Goal: Navigation & Orientation: Understand site structure

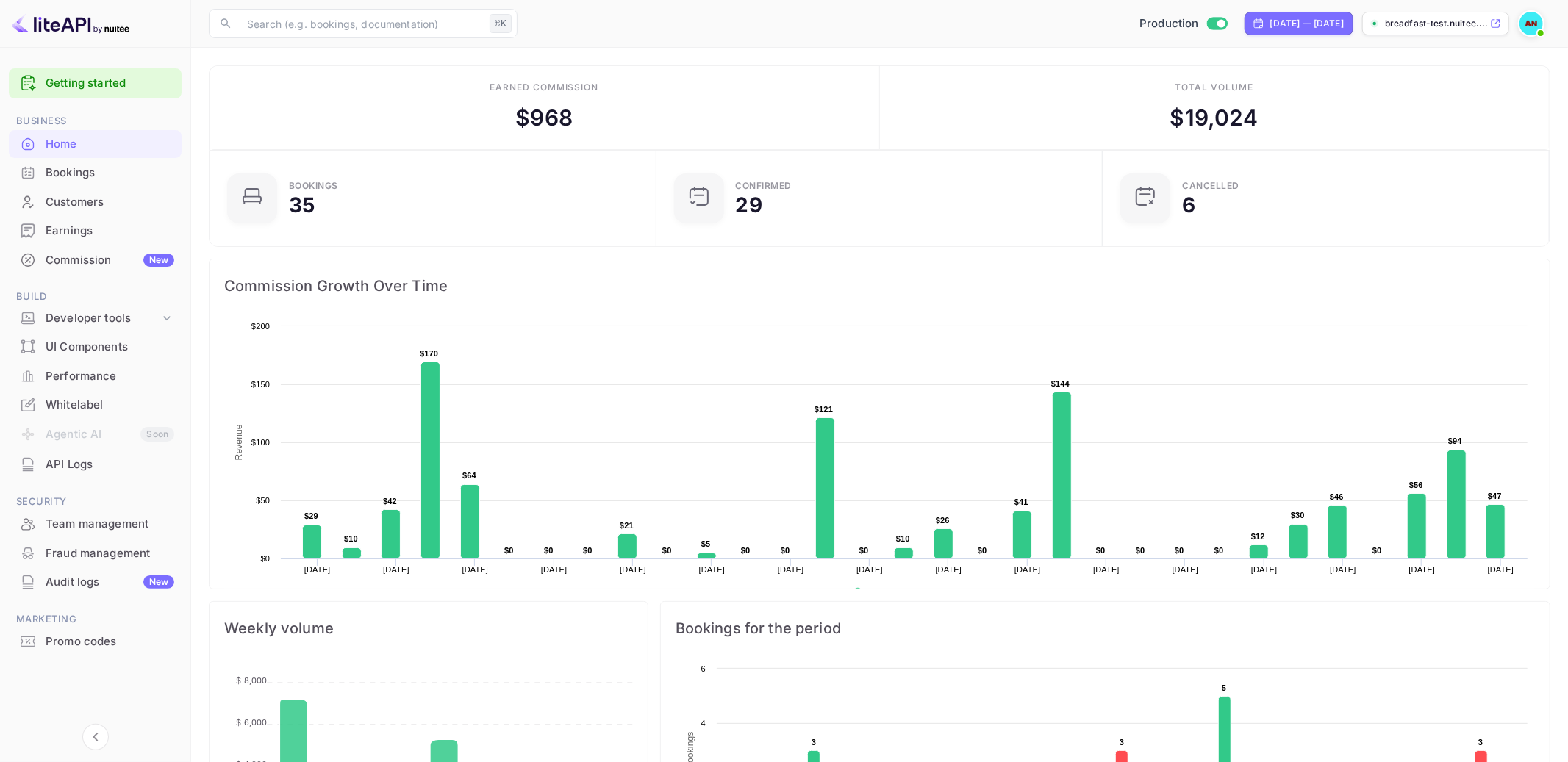
scroll to position [239, 437]
click at [119, 374] on div "Performance" at bounding box center [109, 377] width 129 height 17
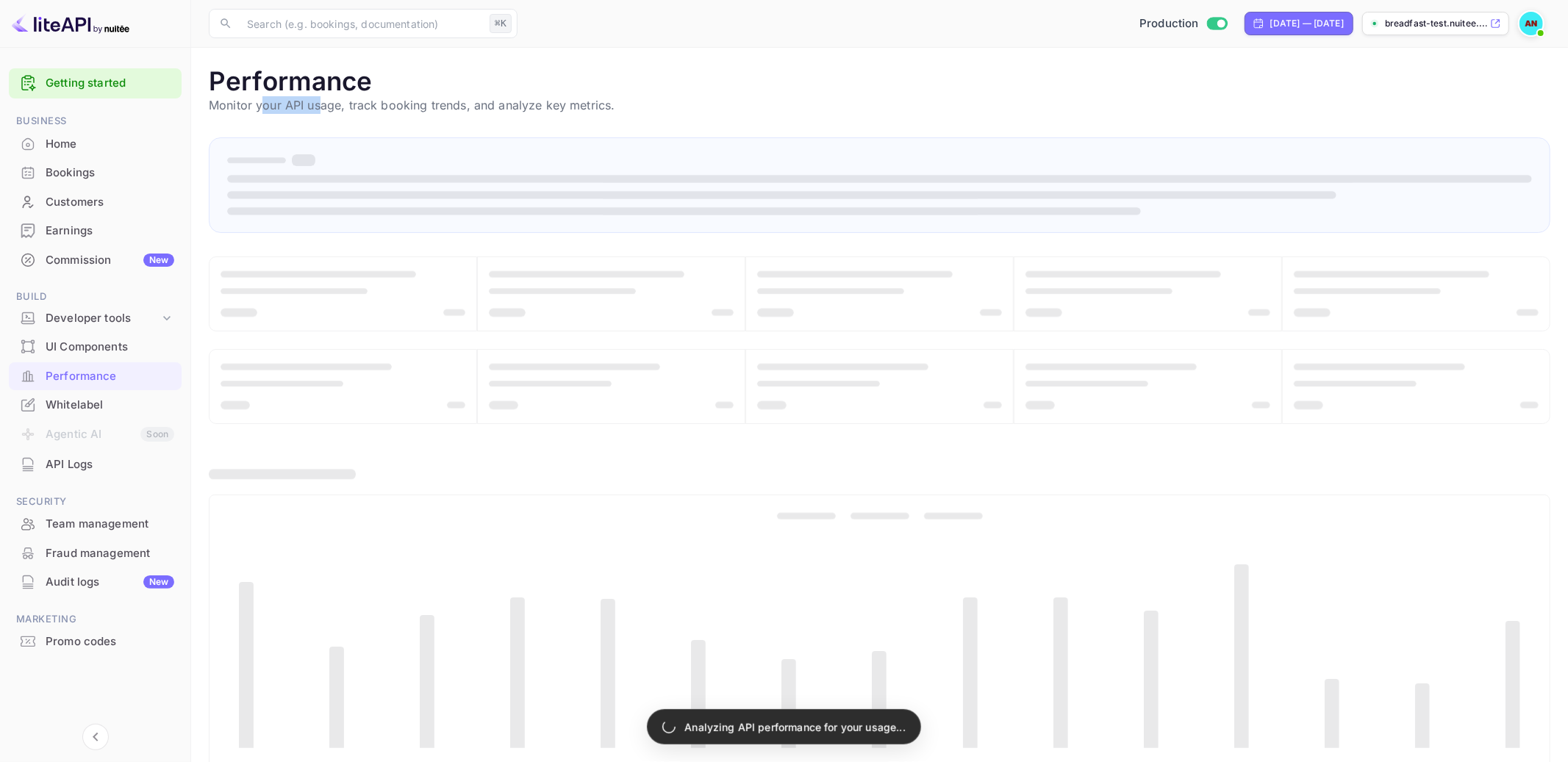
drag, startPoint x: 259, startPoint y: 102, endPoint x: 335, endPoint y: 106, distance: 76.1
click at [335, 106] on p "Monitor your API usage, track booking trends, and analyze key metrics." at bounding box center [879, 105] width 1342 height 18
drag, startPoint x: 335, startPoint y: 106, endPoint x: 456, endPoint y: 107, distance: 121.0
click at [456, 107] on p "Monitor your API usage, track booking trends, and analyze key metrics." at bounding box center [879, 105] width 1342 height 18
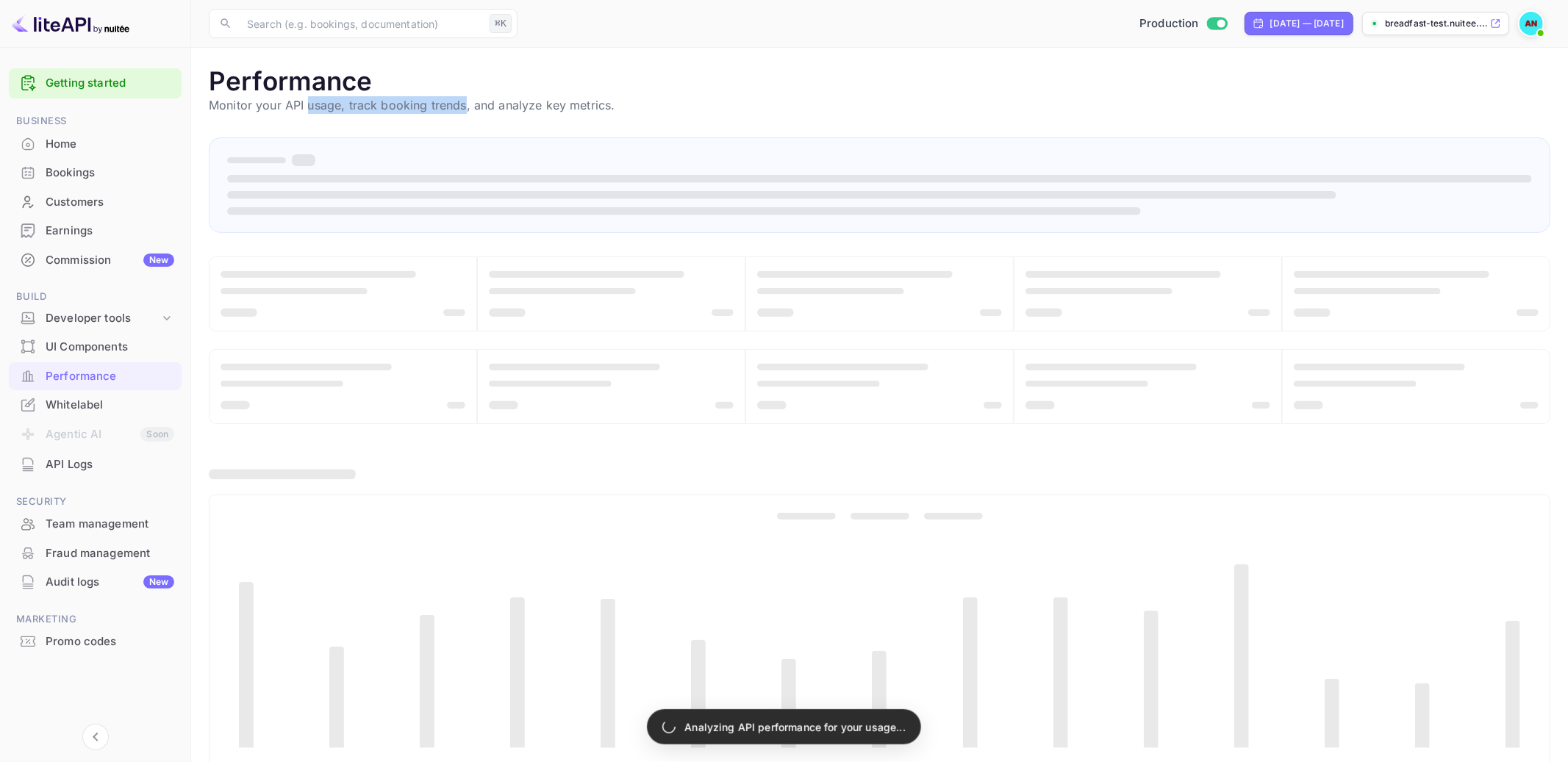
click at [456, 107] on p "Monitor your API usage, track booking trends, and analyze key metrics." at bounding box center [879, 105] width 1342 height 18
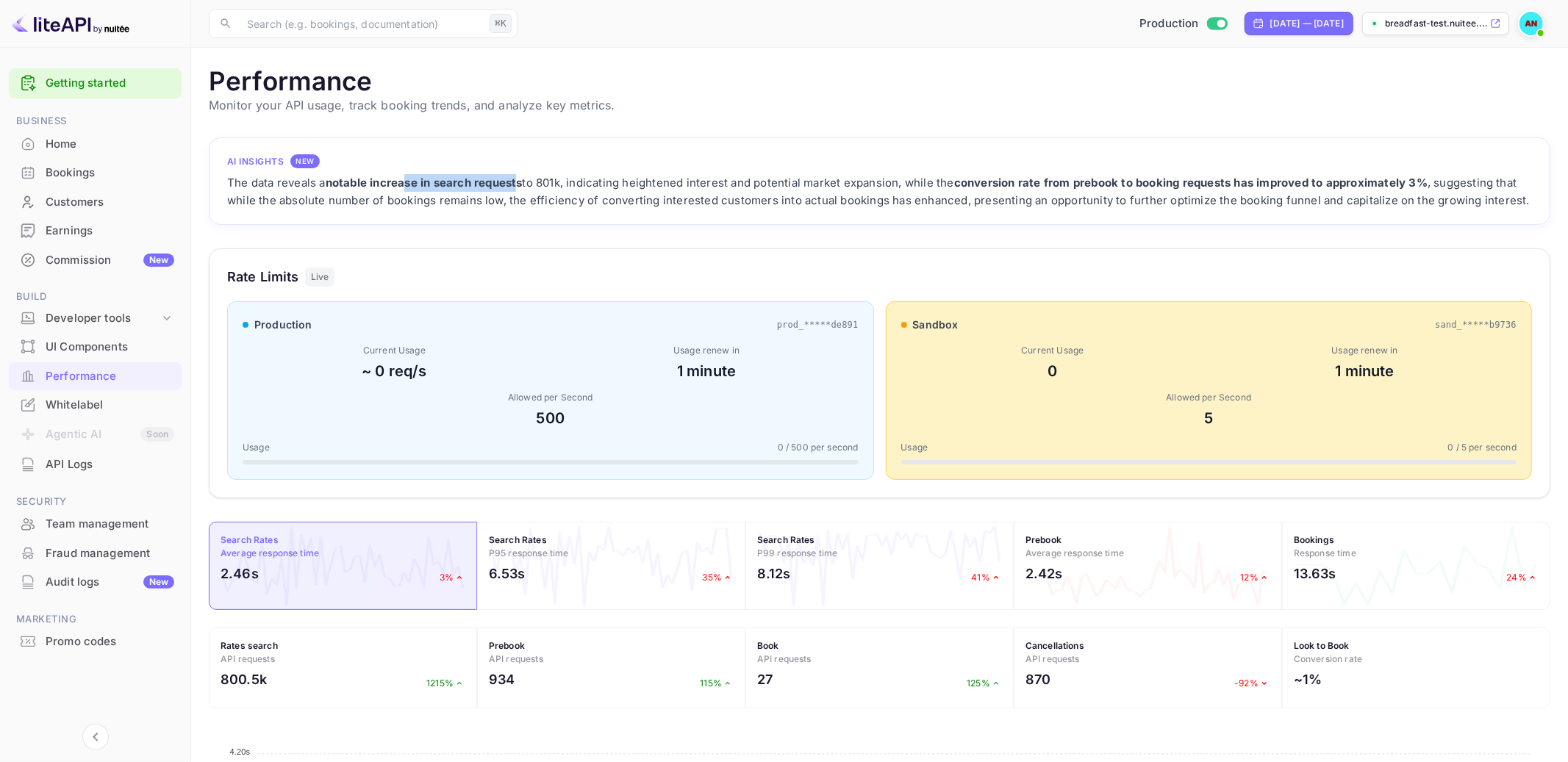
drag, startPoint x: 410, startPoint y: 184, endPoint x: 544, endPoint y: 192, distance: 134.2
click at [544, 192] on div "The data reveals a notable increase in search requests to 801k, indicating heig…" at bounding box center [879, 191] width 1305 height 35
drag, startPoint x: 307, startPoint y: 184, endPoint x: 408, endPoint y: 190, distance: 101.2
click at [408, 190] on div "The data reveals a notable increase in search requests to 801k, indicating heig…" at bounding box center [879, 191] width 1305 height 35
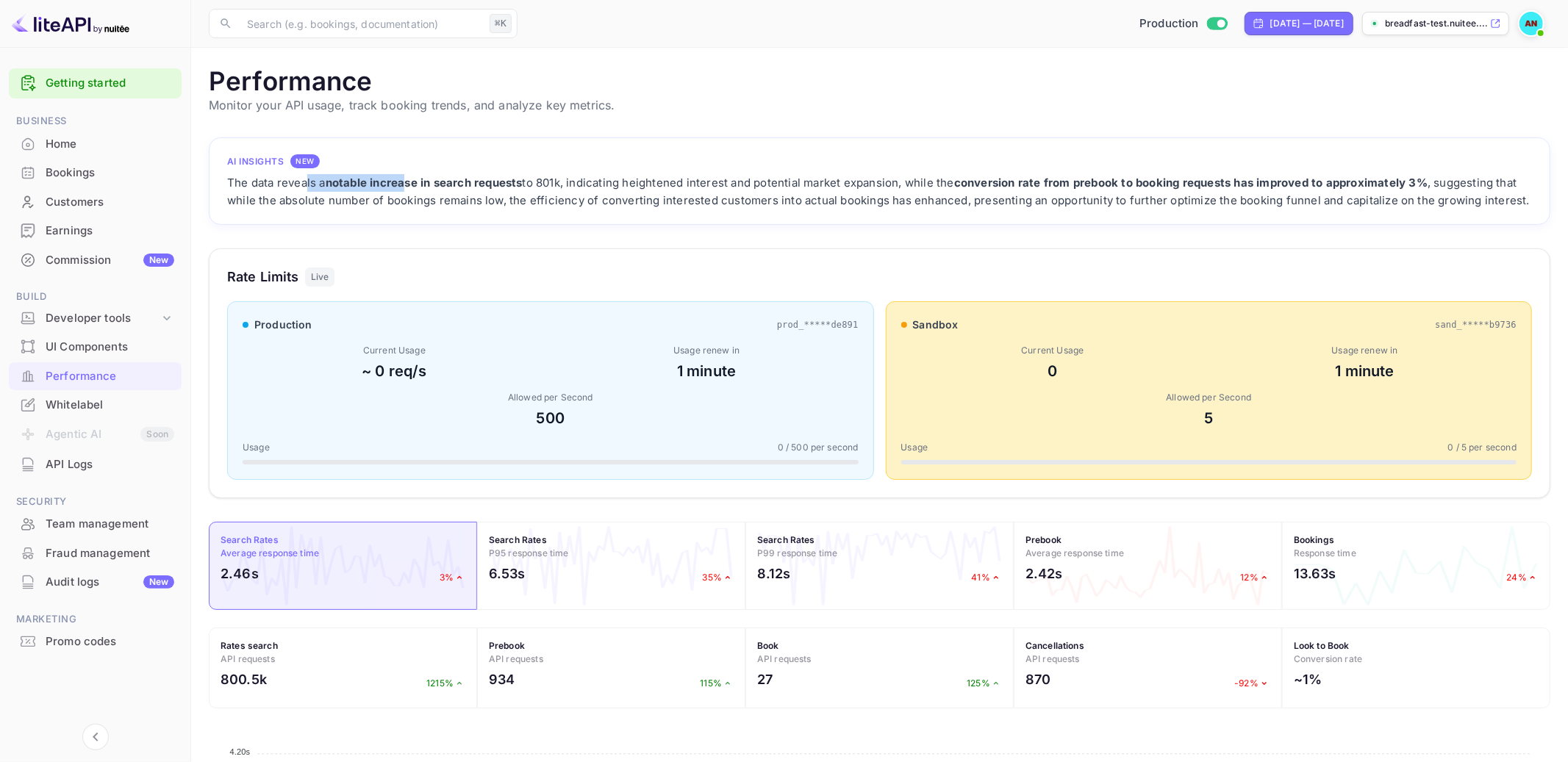
click at [408, 190] on div "The data reveals a notable increase in search requests to 801k, indicating heig…" at bounding box center [879, 191] width 1305 height 35
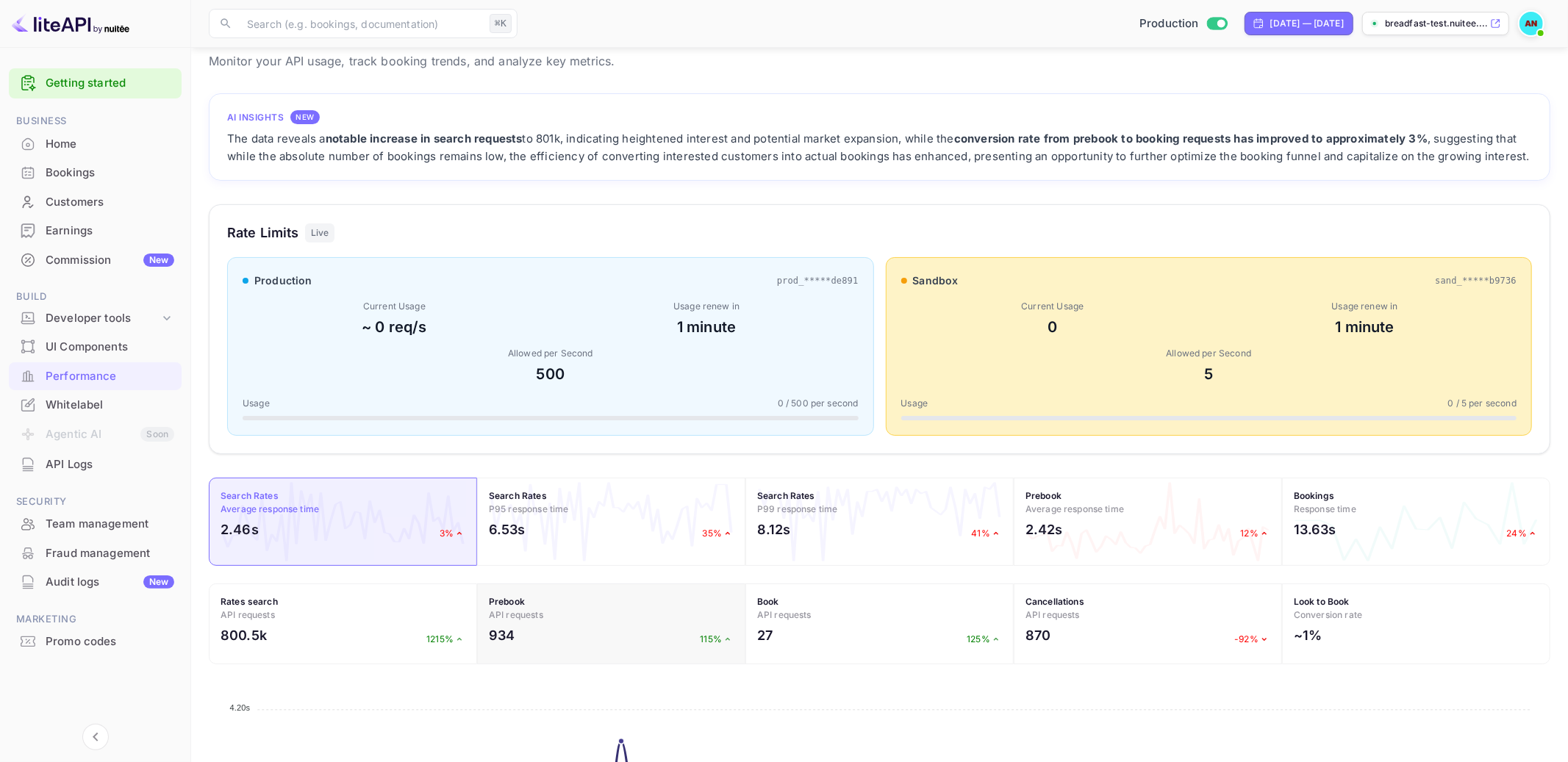
scroll to position [45, 0]
drag, startPoint x: 255, startPoint y: 140, endPoint x: 363, endPoint y: 139, distance: 108.0
click at [363, 139] on div "The data reveals a notable increase in search requests to 801k, indicating heig…" at bounding box center [879, 147] width 1305 height 35
click at [363, 139] on strong "notable increase in search requests" at bounding box center [424, 138] width 197 height 14
drag, startPoint x: 363, startPoint y: 139, endPoint x: 538, endPoint y: 150, distance: 175.3
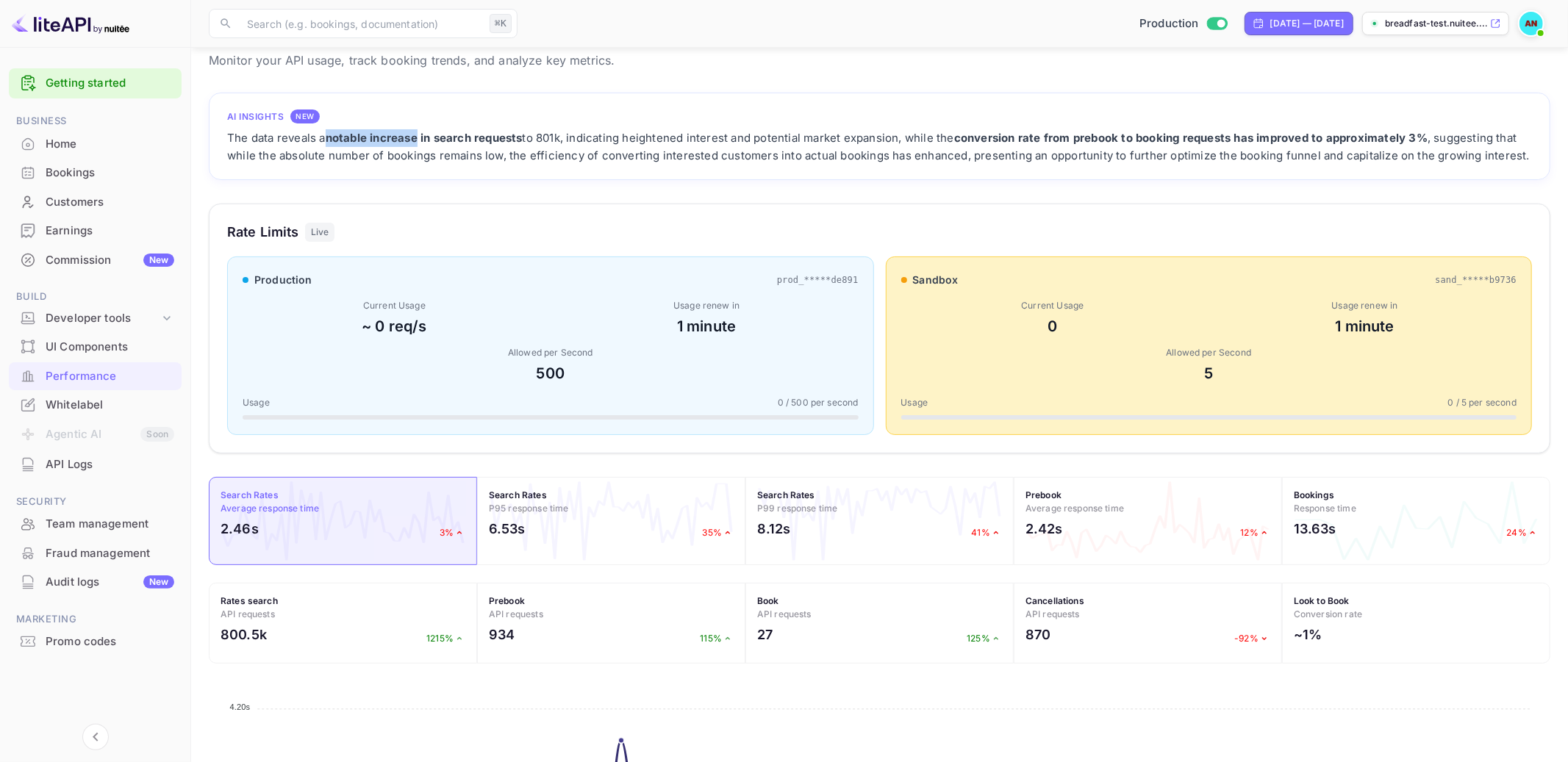
click at [538, 150] on div "The data reveals a notable increase in search requests to 801k, indicating heig…" at bounding box center [879, 147] width 1305 height 35
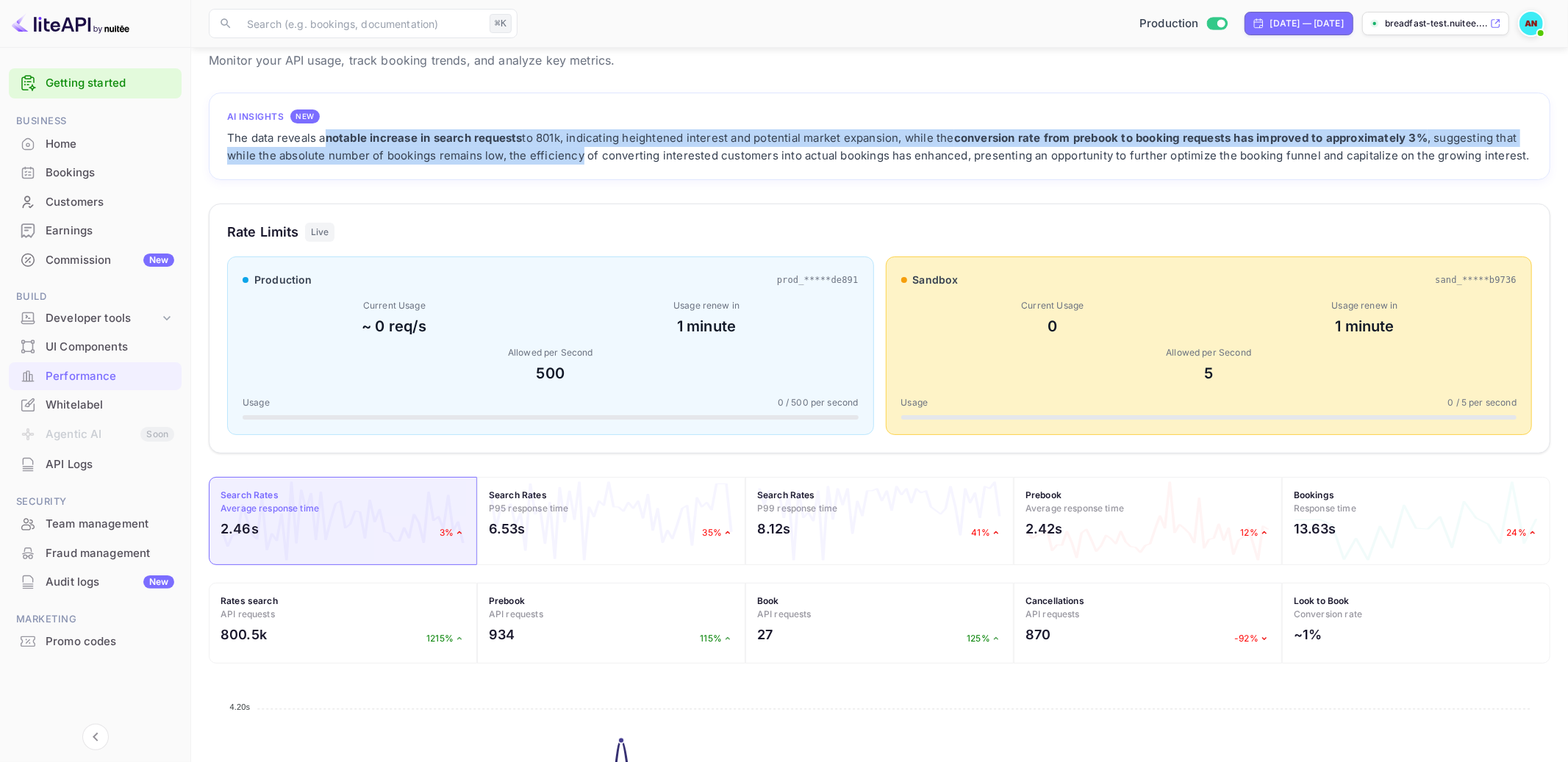
click at [538, 150] on div "The data reveals a notable increase in search requests to 801k, indicating heig…" at bounding box center [879, 147] width 1305 height 35
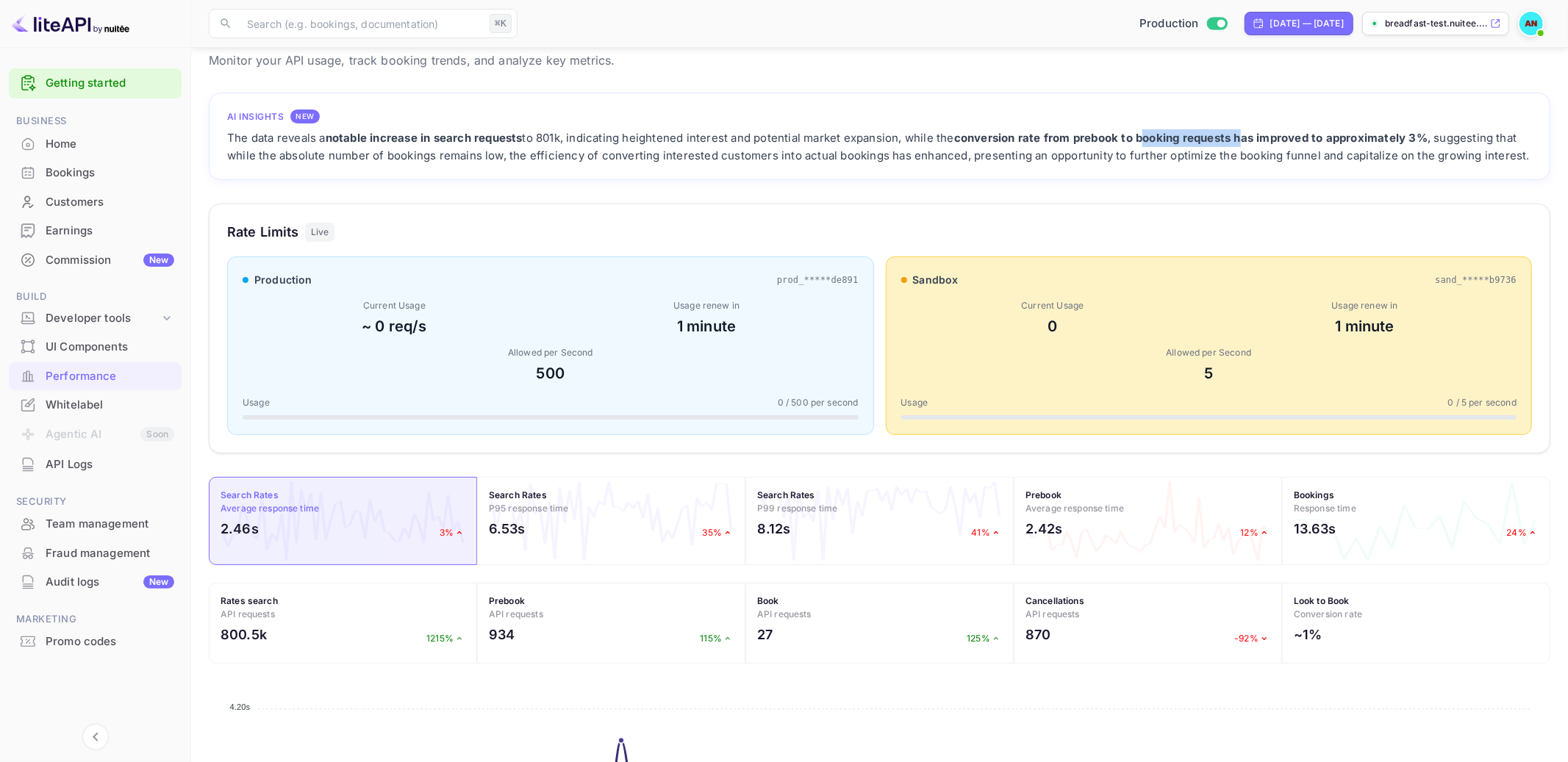
drag, startPoint x: 1150, startPoint y: 141, endPoint x: 1246, endPoint y: 144, distance: 96.0
click at [1246, 144] on div "The data reveals a notable increase in search requests to 801k, indicating heig…" at bounding box center [879, 147] width 1305 height 35
drag, startPoint x: 1246, startPoint y: 144, endPoint x: 1360, endPoint y: 151, distance: 114.2
click at [1360, 151] on div "The data reveals a notable increase in search requests to 801k, indicating heig…" at bounding box center [879, 147] width 1305 height 35
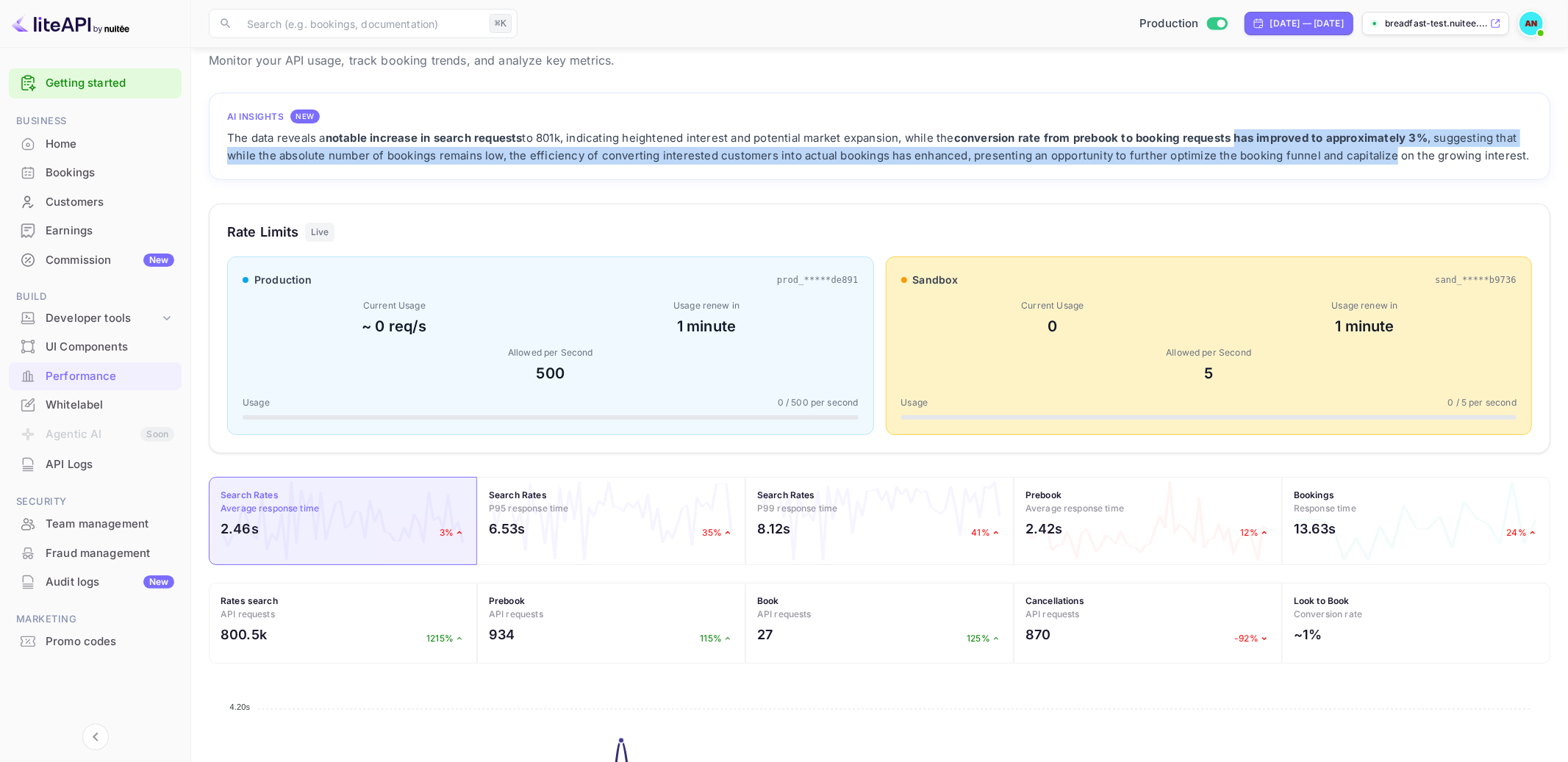
click at [1360, 151] on div "The data reveals a notable increase in search requests to 801k, indicating heig…" at bounding box center [879, 147] width 1305 height 35
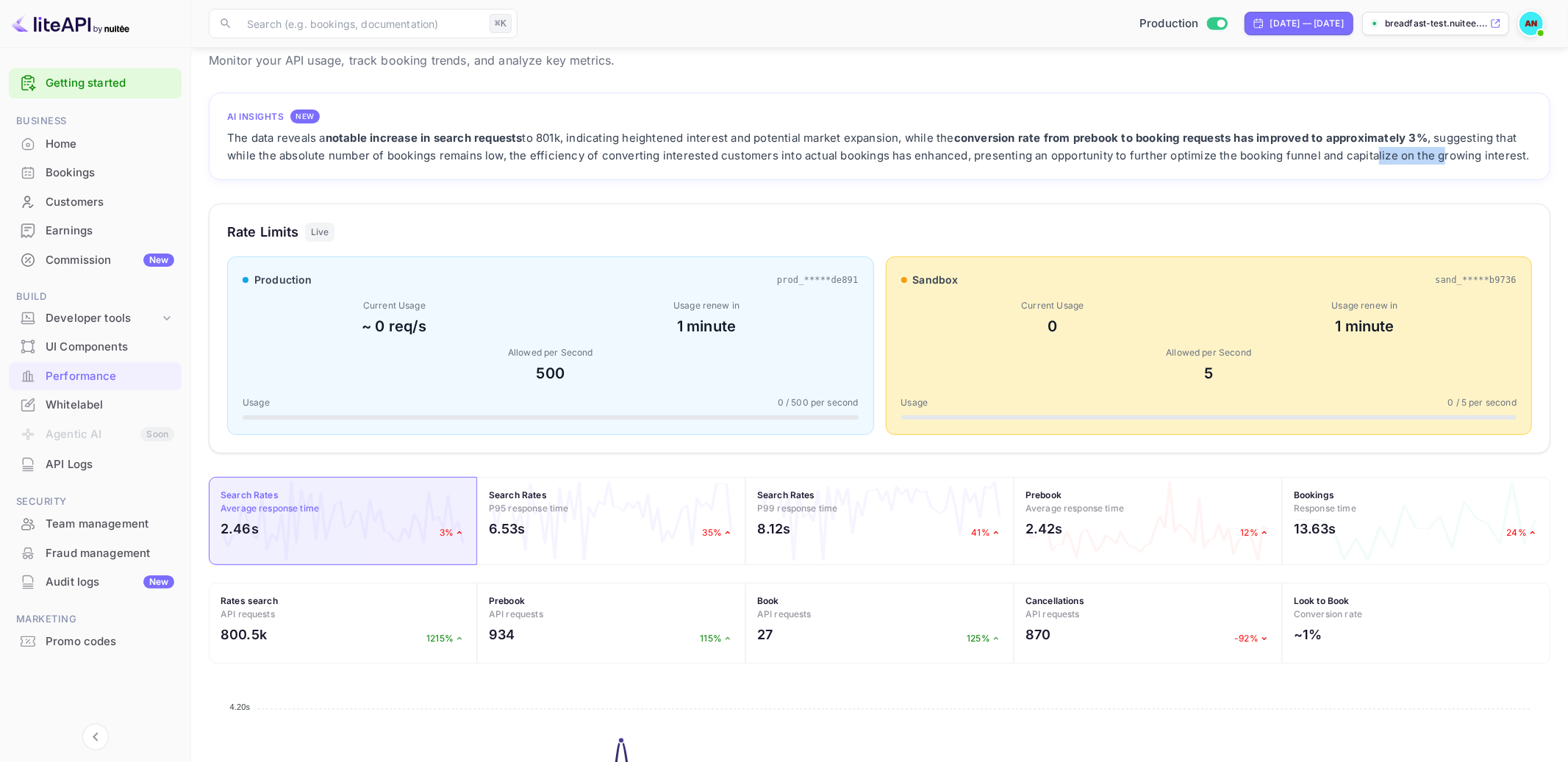
drag, startPoint x: 1437, startPoint y: 151, endPoint x: 1326, endPoint y: 150, distance: 111.0
click at [1326, 150] on div "The data reveals a notable increase in search requests to 801k, indicating heig…" at bounding box center [879, 147] width 1305 height 35
click at [1326, 151] on div "The data reveals a notable increase in search requests to 801k, indicating heig…" at bounding box center [879, 147] width 1305 height 35
drag, startPoint x: 1120, startPoint y: 130, endPoint x: 1322, endPoint y: 146, distance: 202.6
click at [1322, 146] on div "The data reveals a notable increase in search requests to 801k, indicating heig…" at bounding box center [879, 147] width 1305 height 35
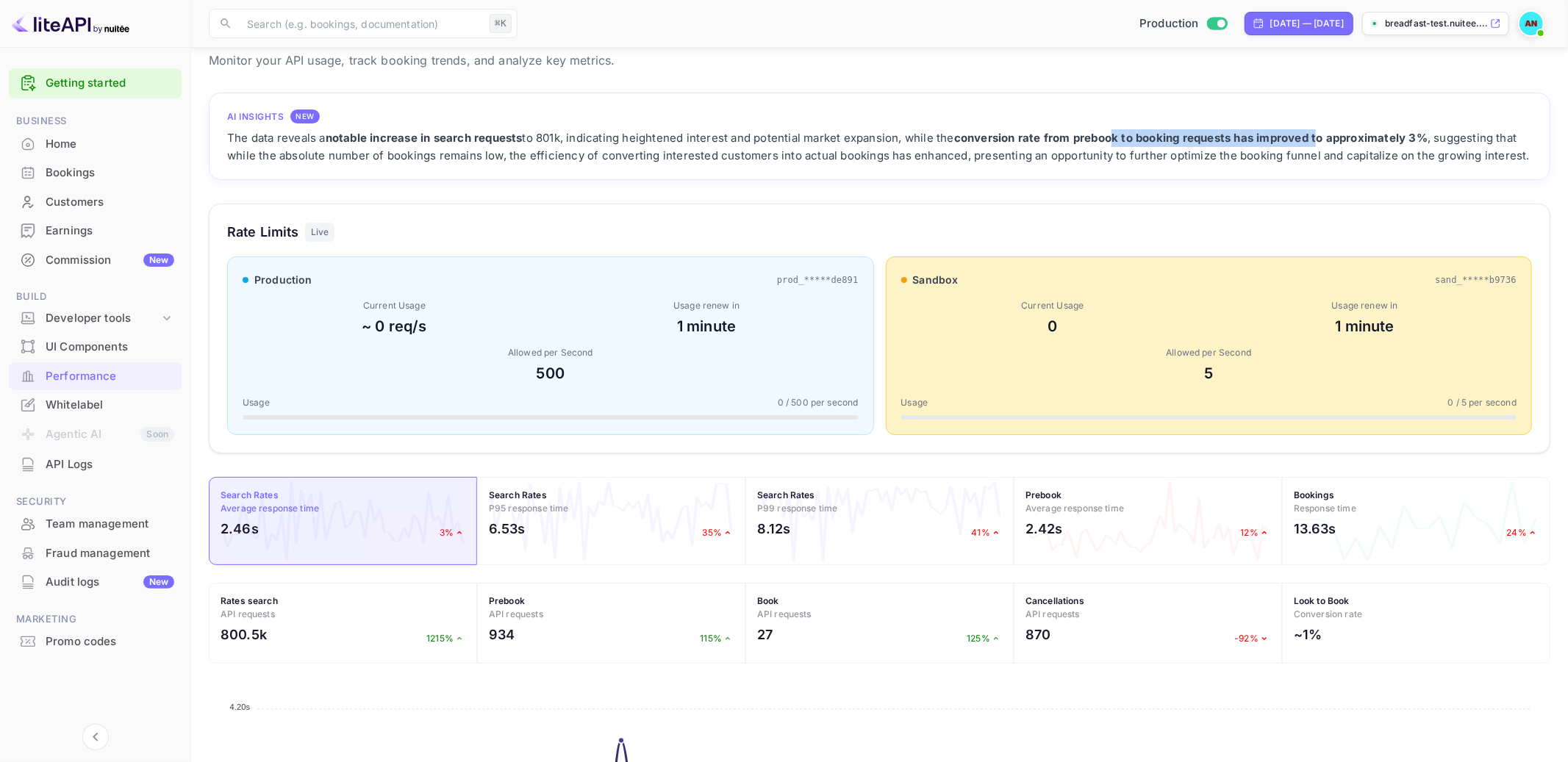
click at [1322, 146] on div "The data reveals a notable increase in search requests to 801k, indicating heig…" at bounding box center [879, 147] width 1305 height 35
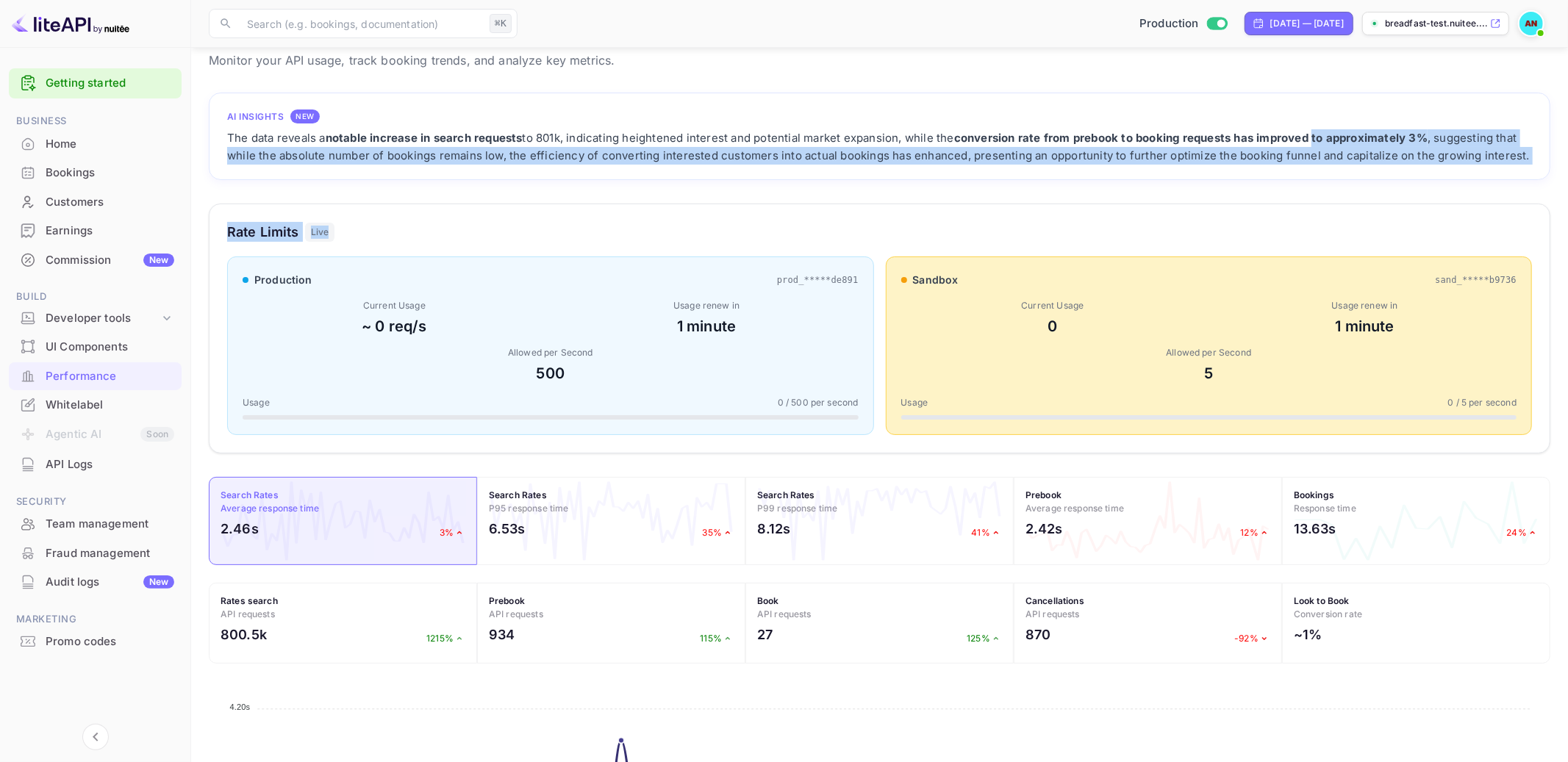
drag, startPoint x: 1322, startPoint y: 146, endPoint x: 1460, endPoint y: 191, distance: 145.2
click at [1460, 191] on div "AI Insights NEW The data reveals a notable increase in search requests to 801k,…" at bounding box center [879, 578] width 1342 height 973
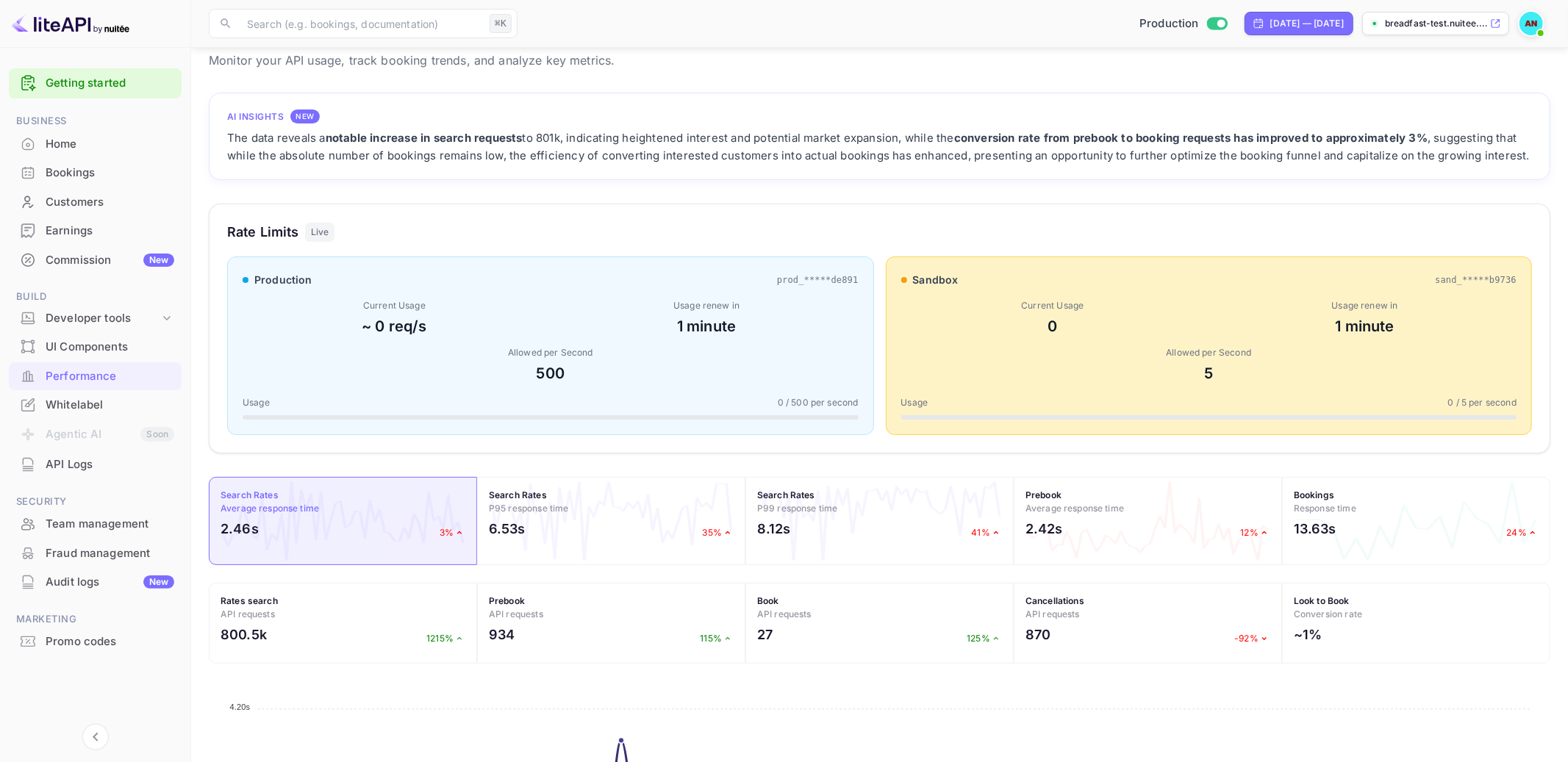
click at [68, 197] on div "Customers" at bounding box center [109, 202] width 129 height 17
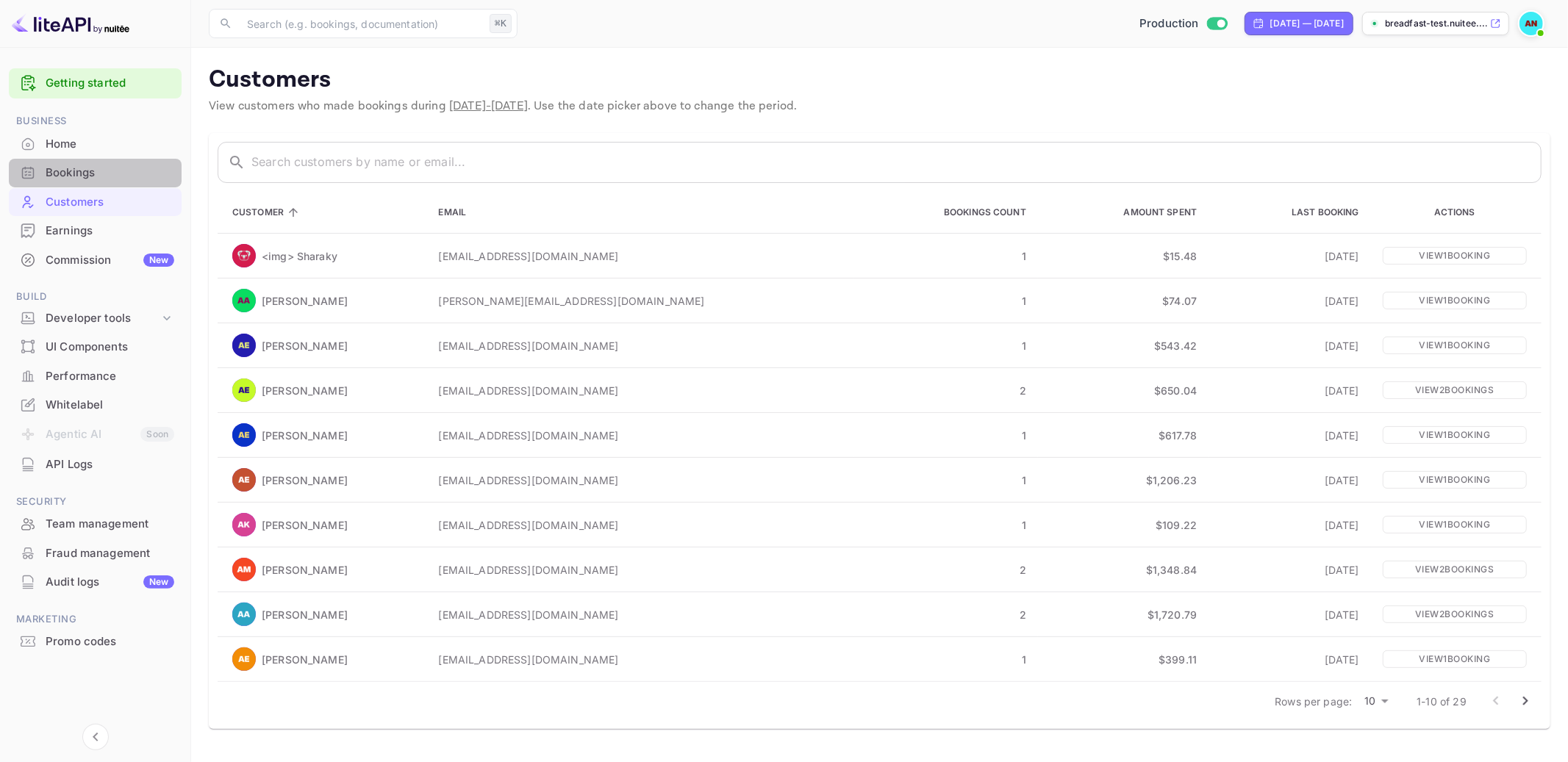
click at [69, 182] on div "Bookings" at bounding box center [95, 173] width 173 height 29
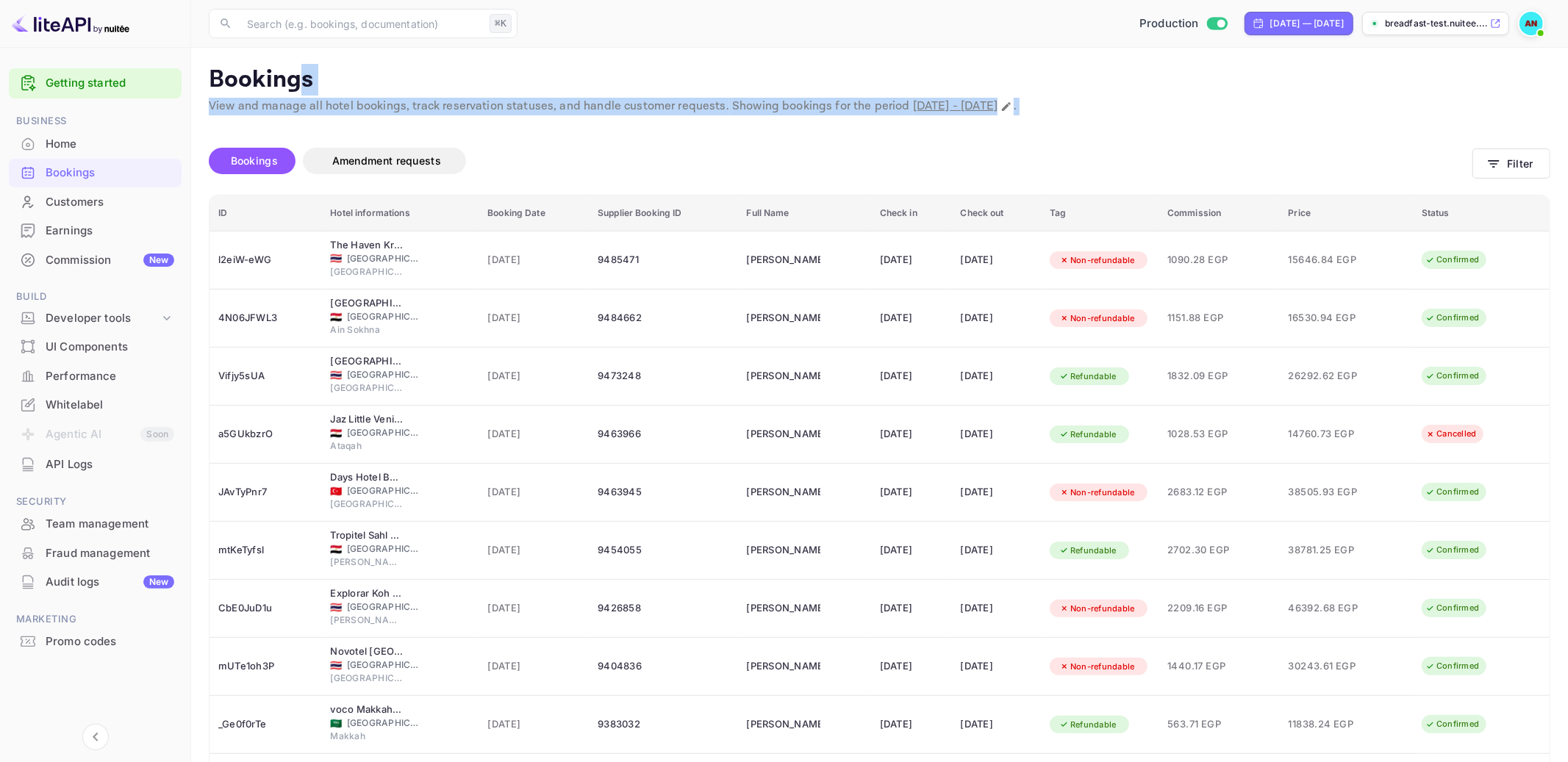
drag, startPoint x: 726, startPoint y: 147, endPoint x: 296, endPoint y: 68, distance: 437.2
click at [296, 68] on main "Bookings View and manage all hotel bookings, track reservation statuses, and ha…" at bounding box center [879, 461] width 1377 height 826
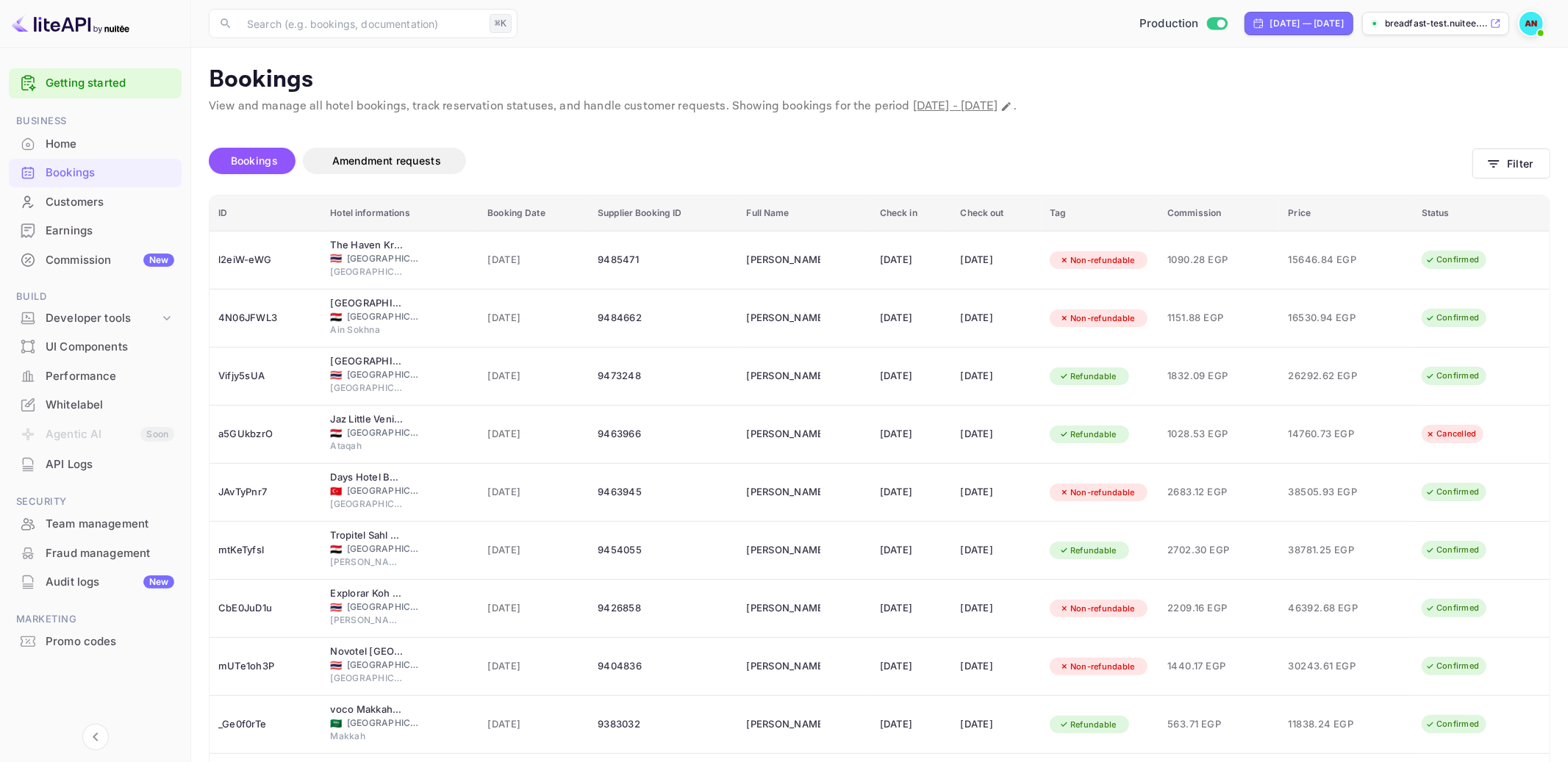
click at [280, 71] on p "Bookings" at bounding box center [879, 80] width 1342 height 29
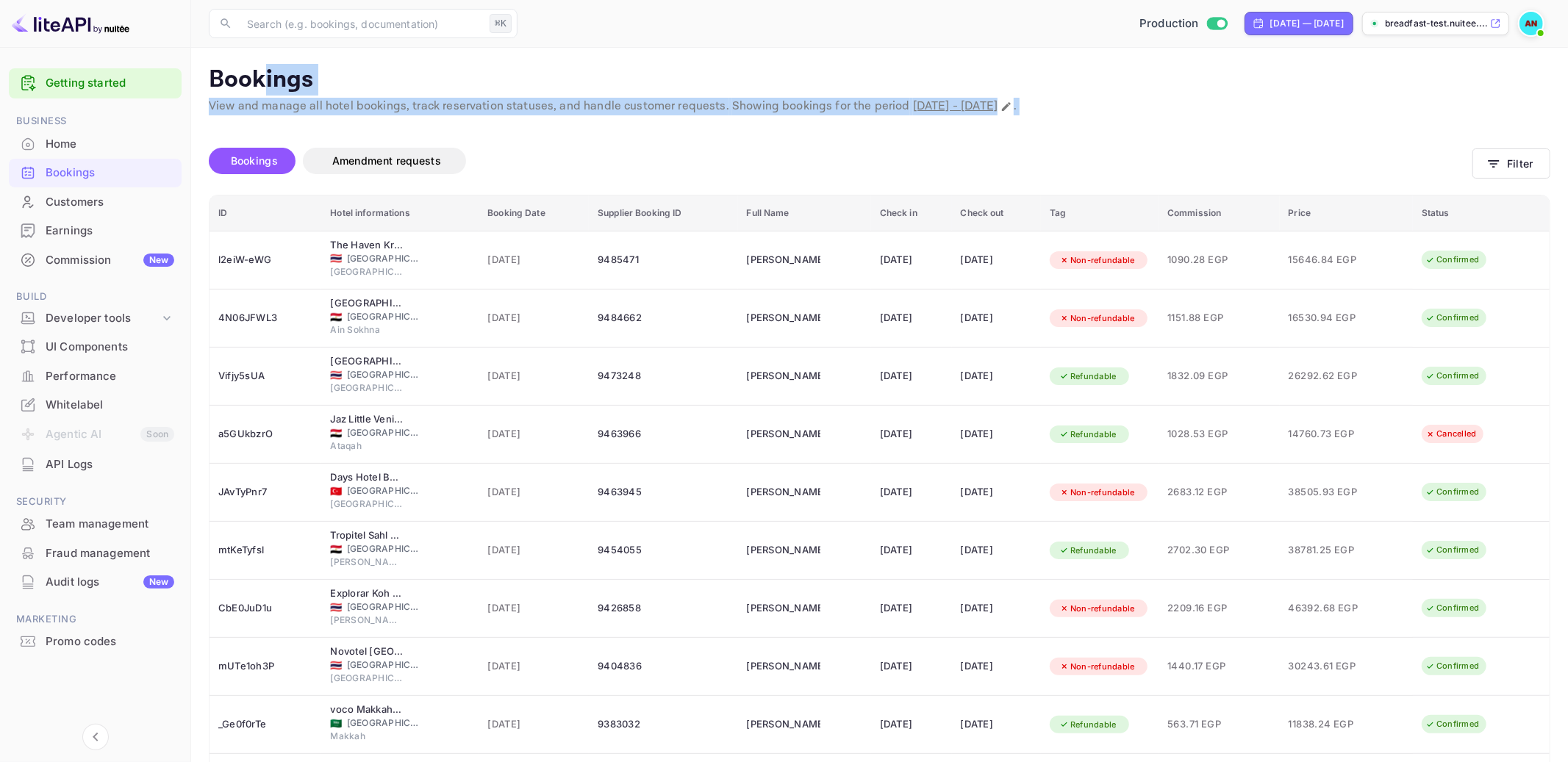
drag, startPoint x: 261, startPoint y: 73, endPoint x: 633, endPoint y: 141, distance: 378.2
click at [633, 141] on main "Bookings View and manage all hotel bookings, track reservation statuses, and ha…" at bounding box center [879, 461] width 1377 height 826
click at [633, 141] on div "Bookings Amendment requests" at bounding box center [840, 164] width 1263 height 62
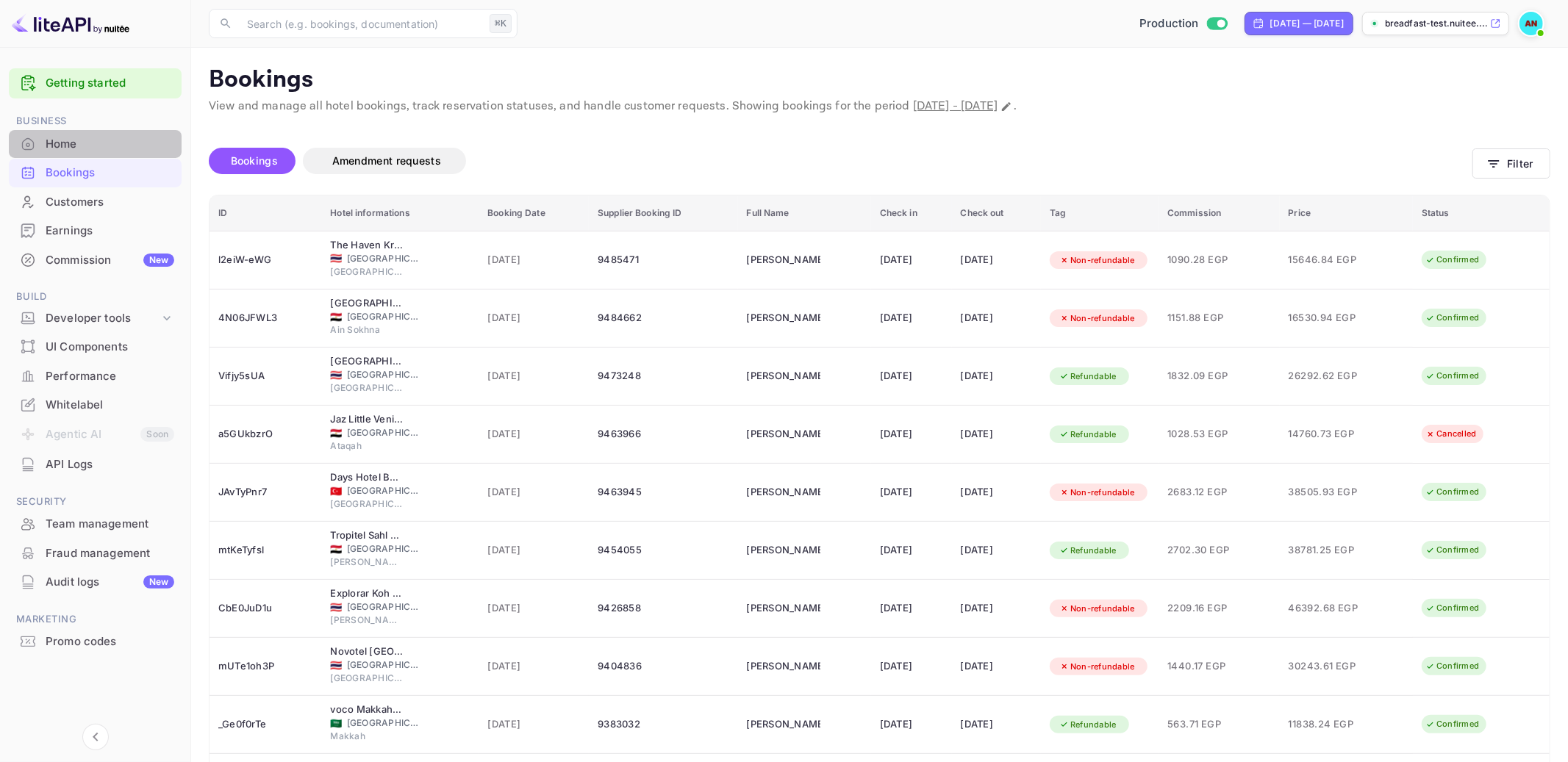
click at [71, 144] on div "Home" at bounding box center [109, 144] width 129 height 17
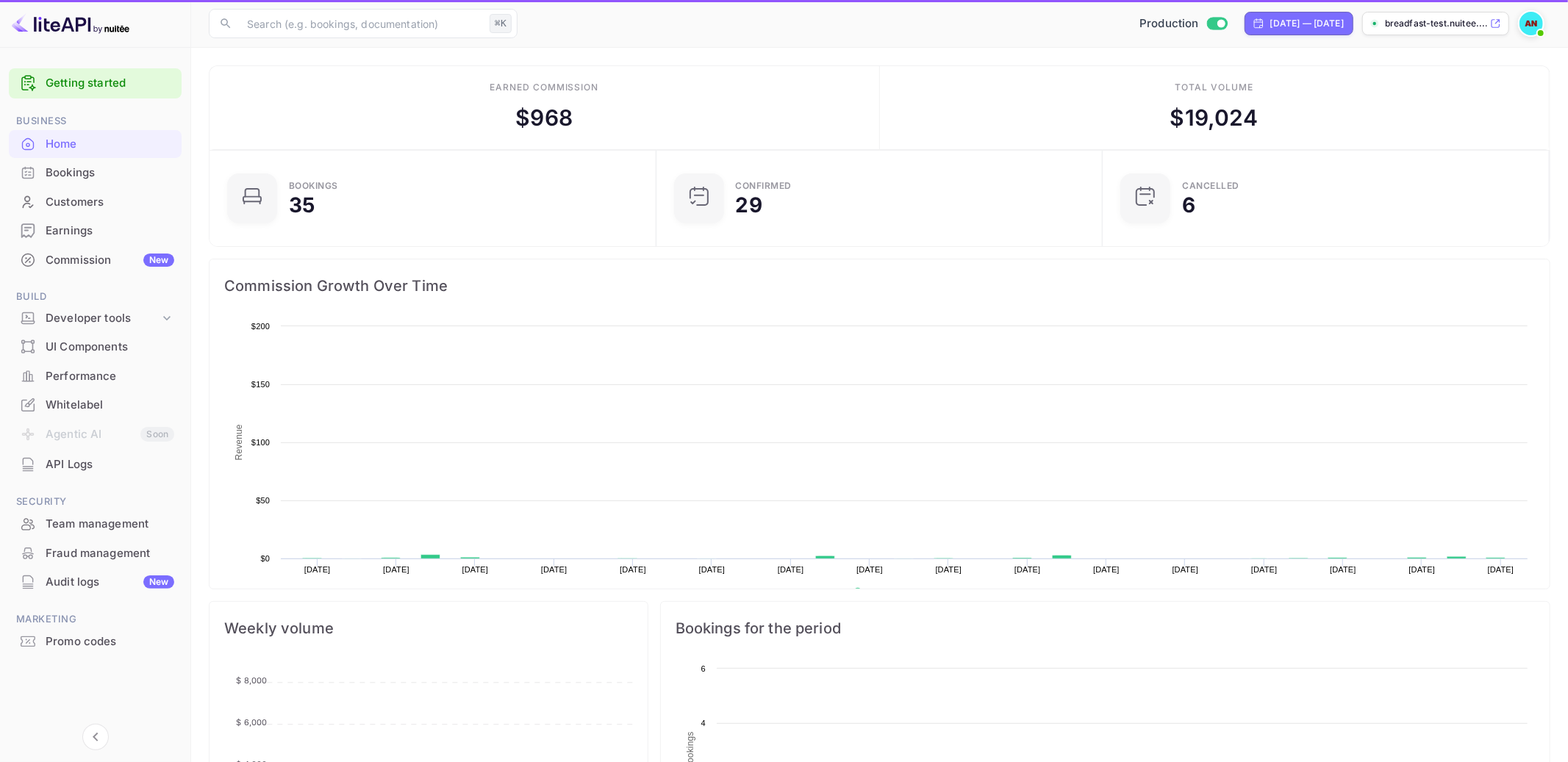
scroll to position [239, 437]
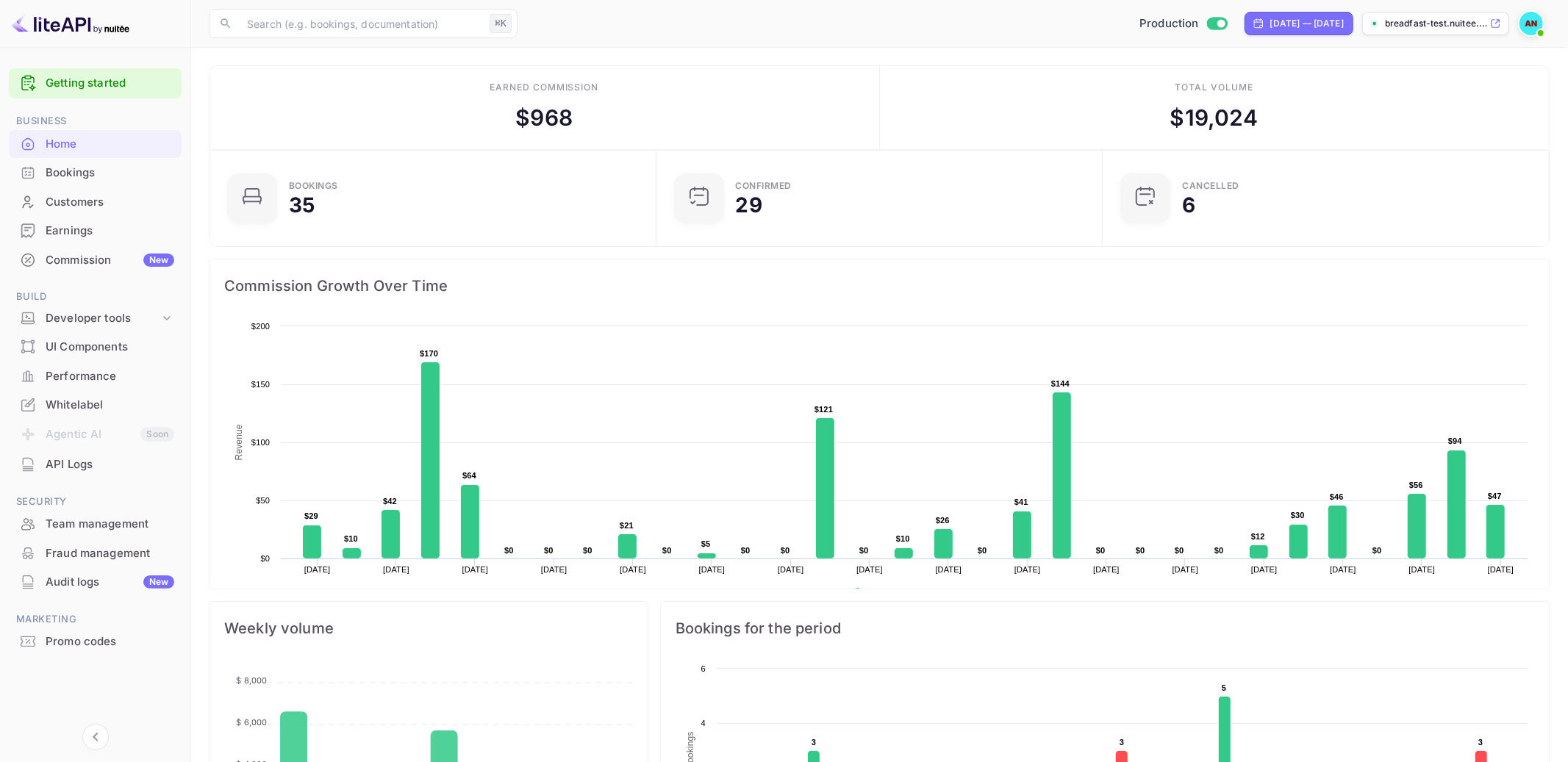
click at [85, 199] on div "Customers" at bounding box center [109, 202] width 129 height 17
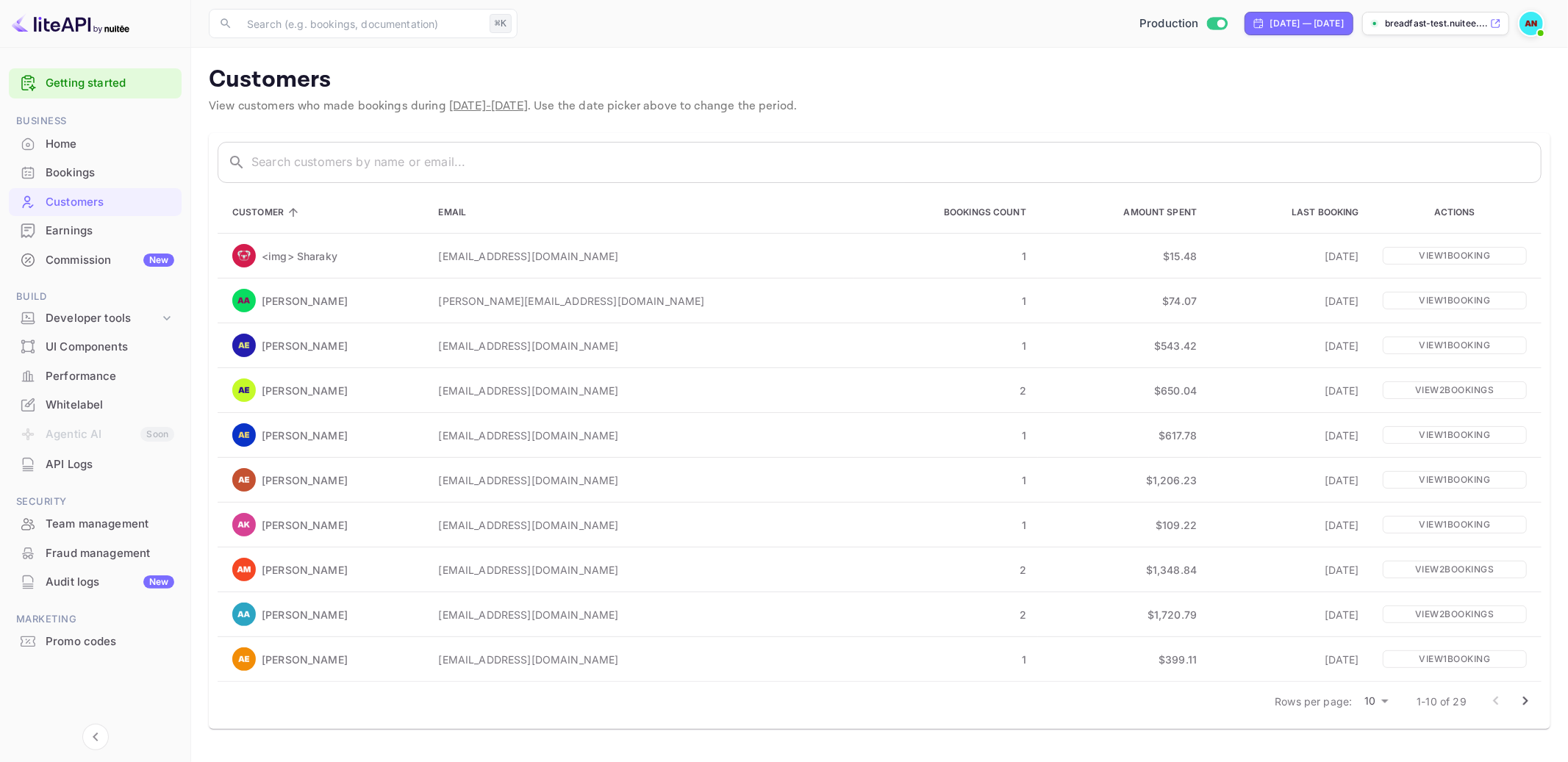
click at [92, 234] on div "Earnings" at bounding box center [109, 231] width 129 height 17
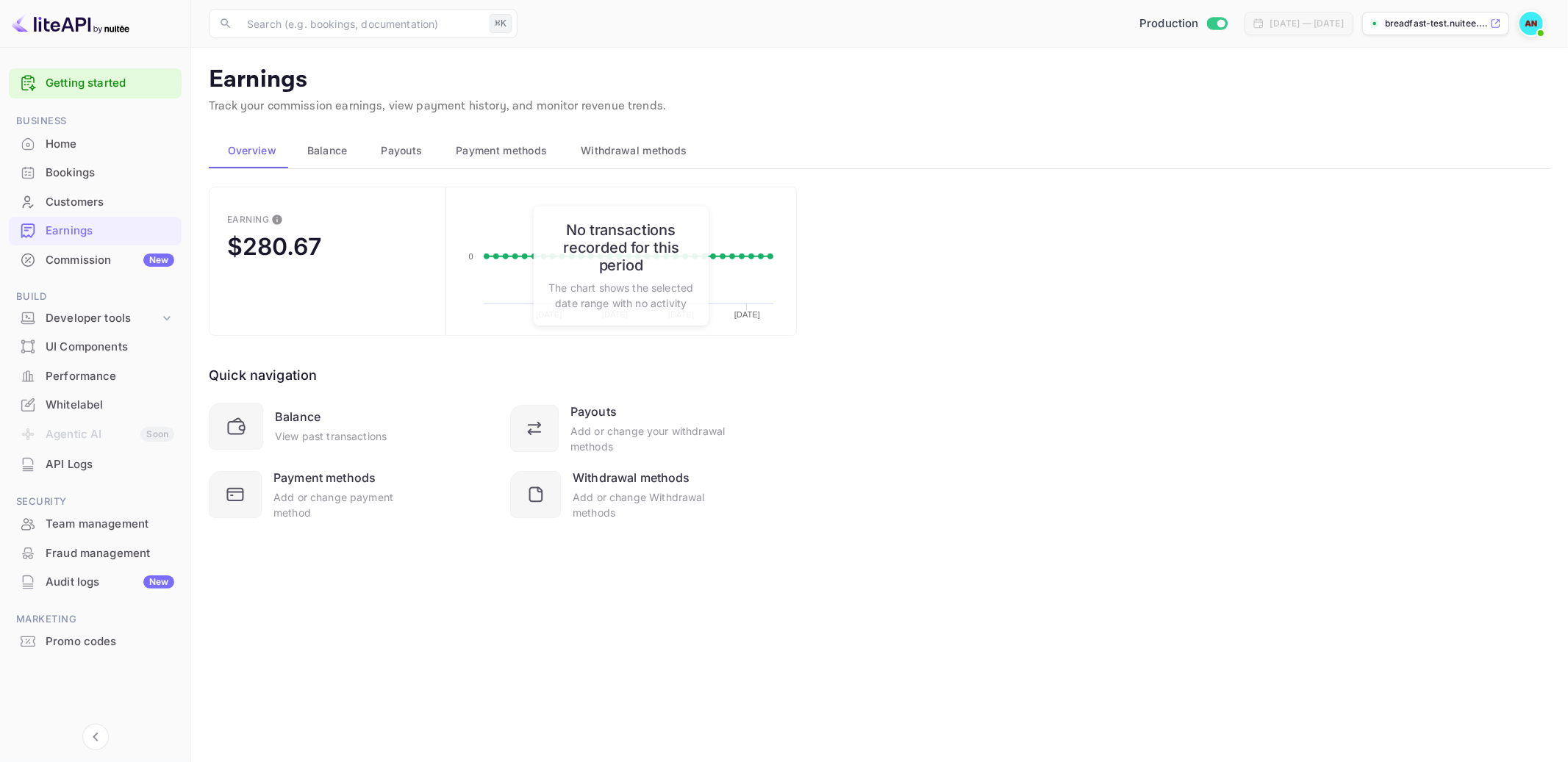
click at [346, 168] on main "Earnings Track your commission earnings, view payment history, and monitor reve…" at bounding box center [879, 405] width 1377 height 714
click at [337, 153] on span "Balance" at bounding box center [328, 151] width 40 height 18
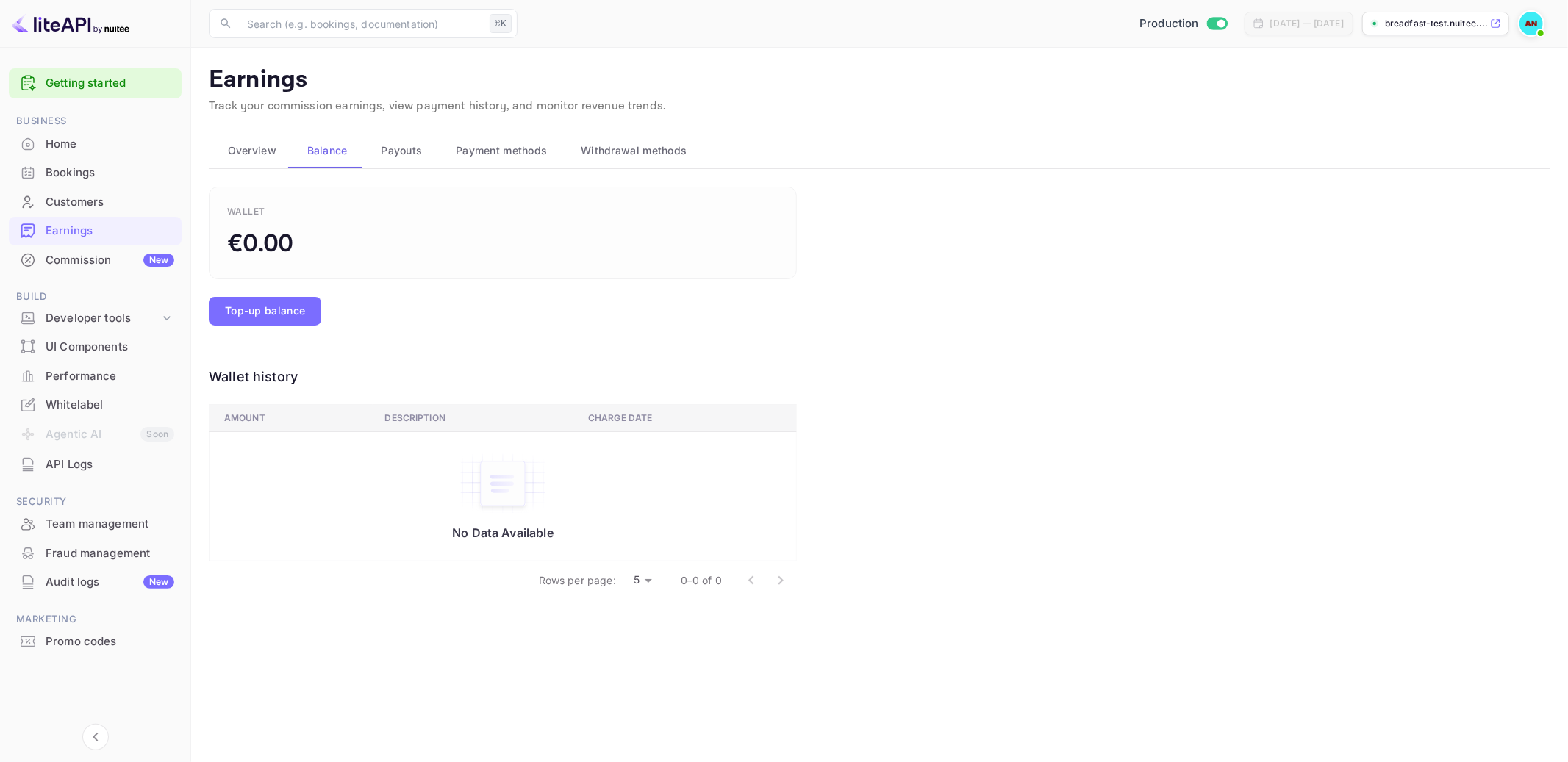
click at [397, 144] on span "Payouts" at bounding box center [401, 151] width 41 height 18
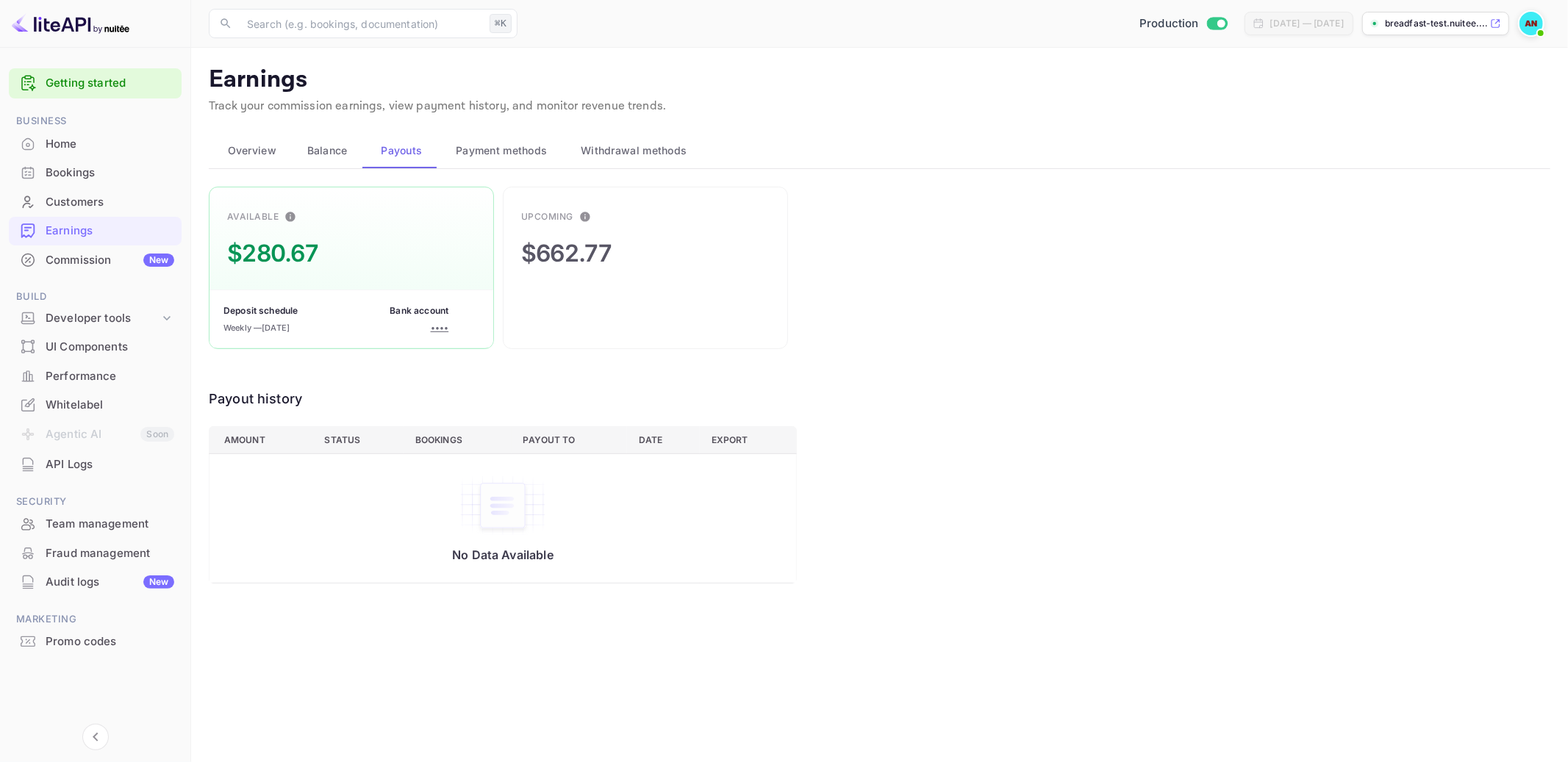
click at [254, 150] on span "Overview" at bounding box center [252, 151] width 48 height 18
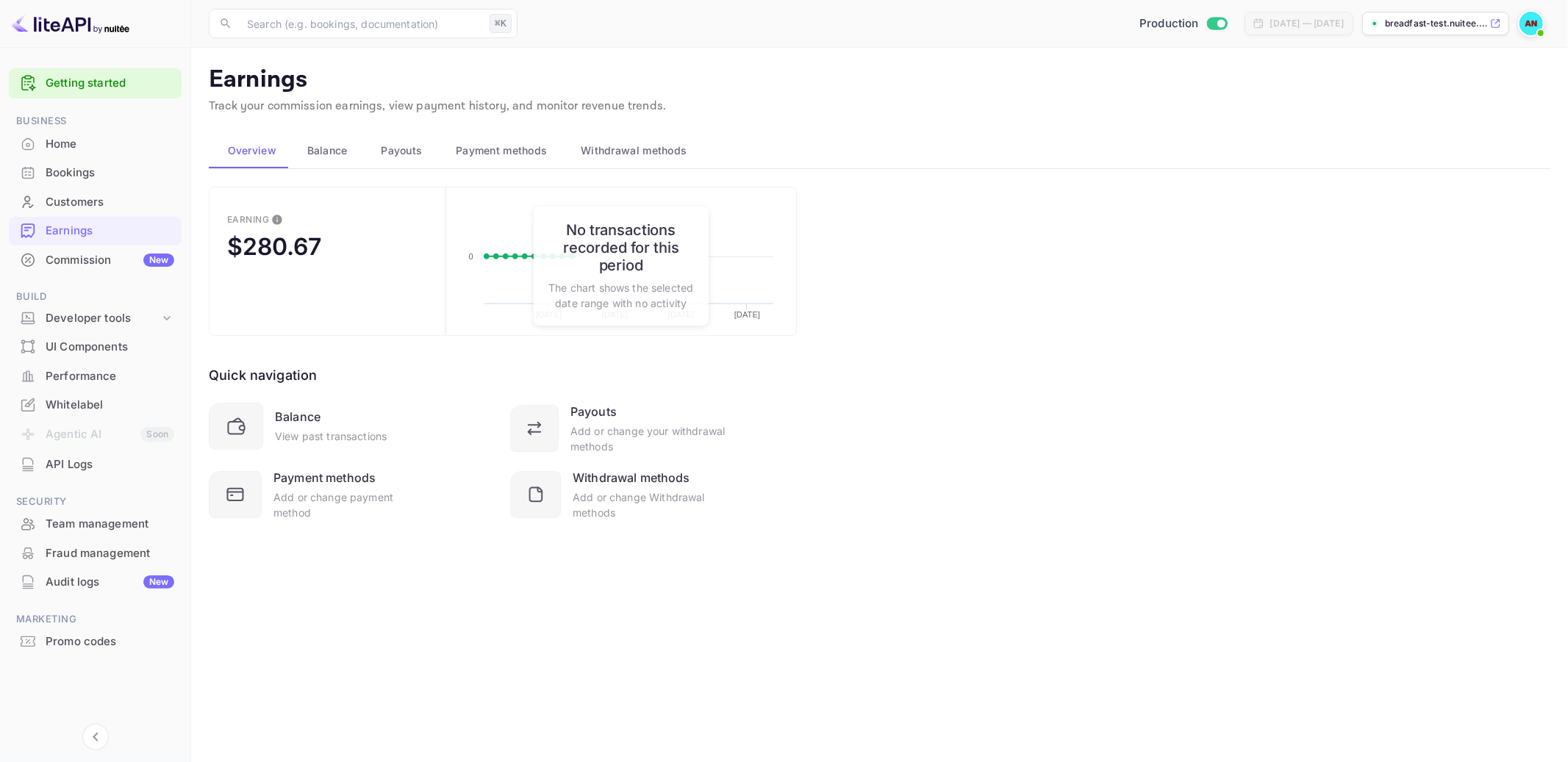
click at [83, 259] on div "Commission New" at bounding box center [109, 260] width 129 height 17
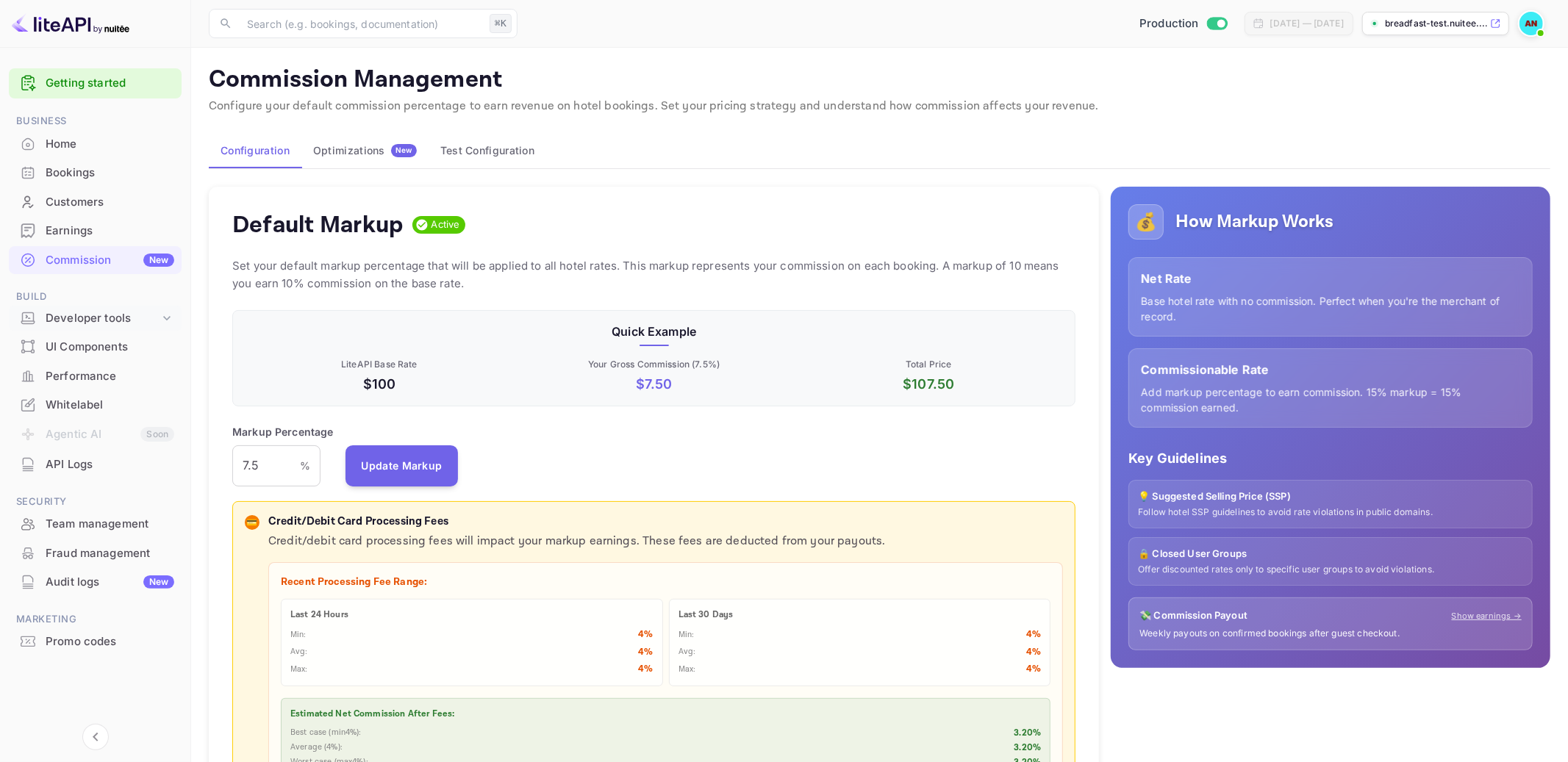
scroll to position [260, 843]
click at [108, 322] on div "Developer tools" at bounding box center [102, 318] width 114 height 17
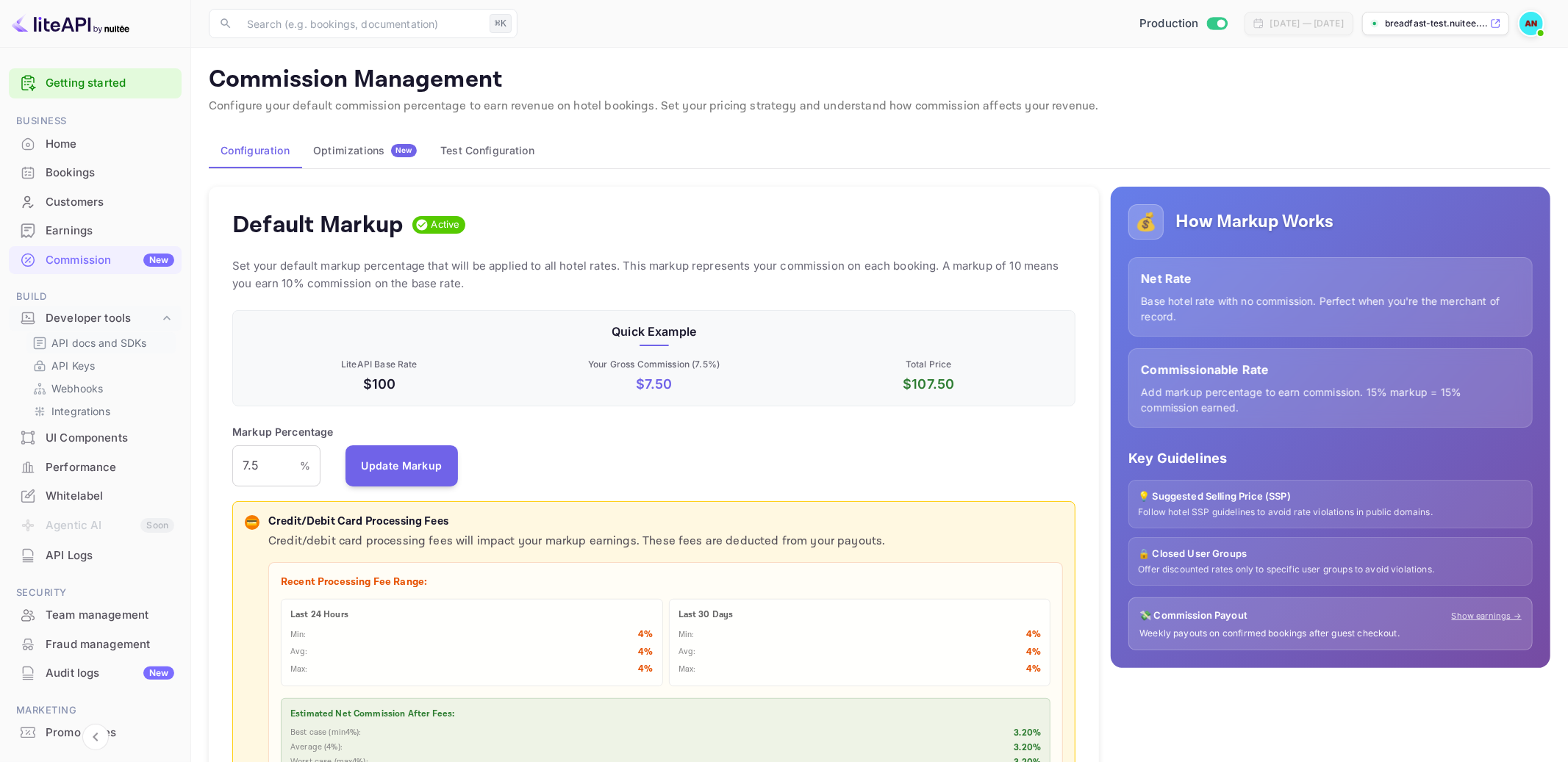
click at [102, 345] on p "API docs and SDKs" at bounding box center [99, 342] width 95 height 16
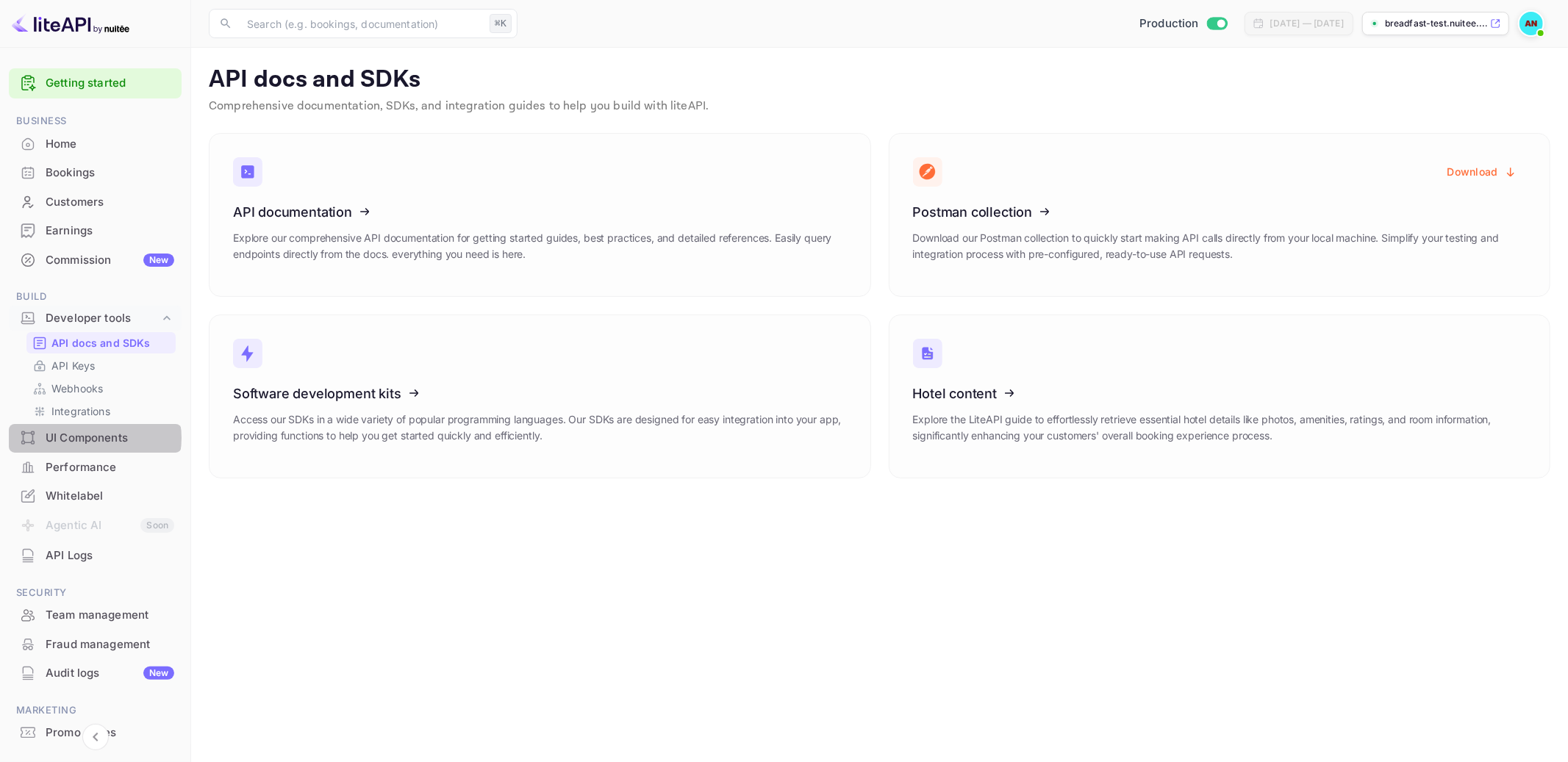
click at [94, 438] on div "UI Components" at bounding box center [109, 438] width 129 height 17
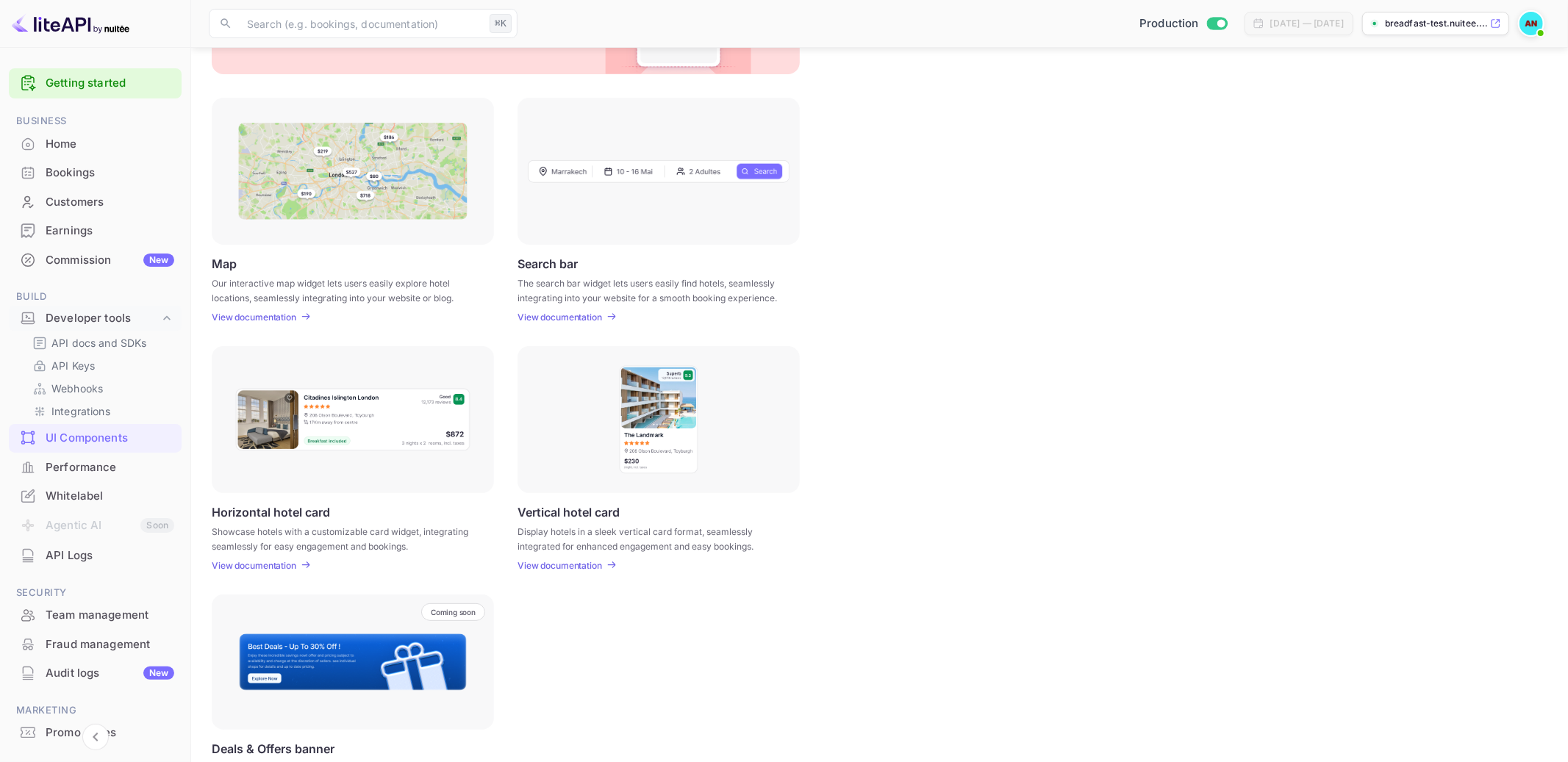
scroll to position [228, 0]
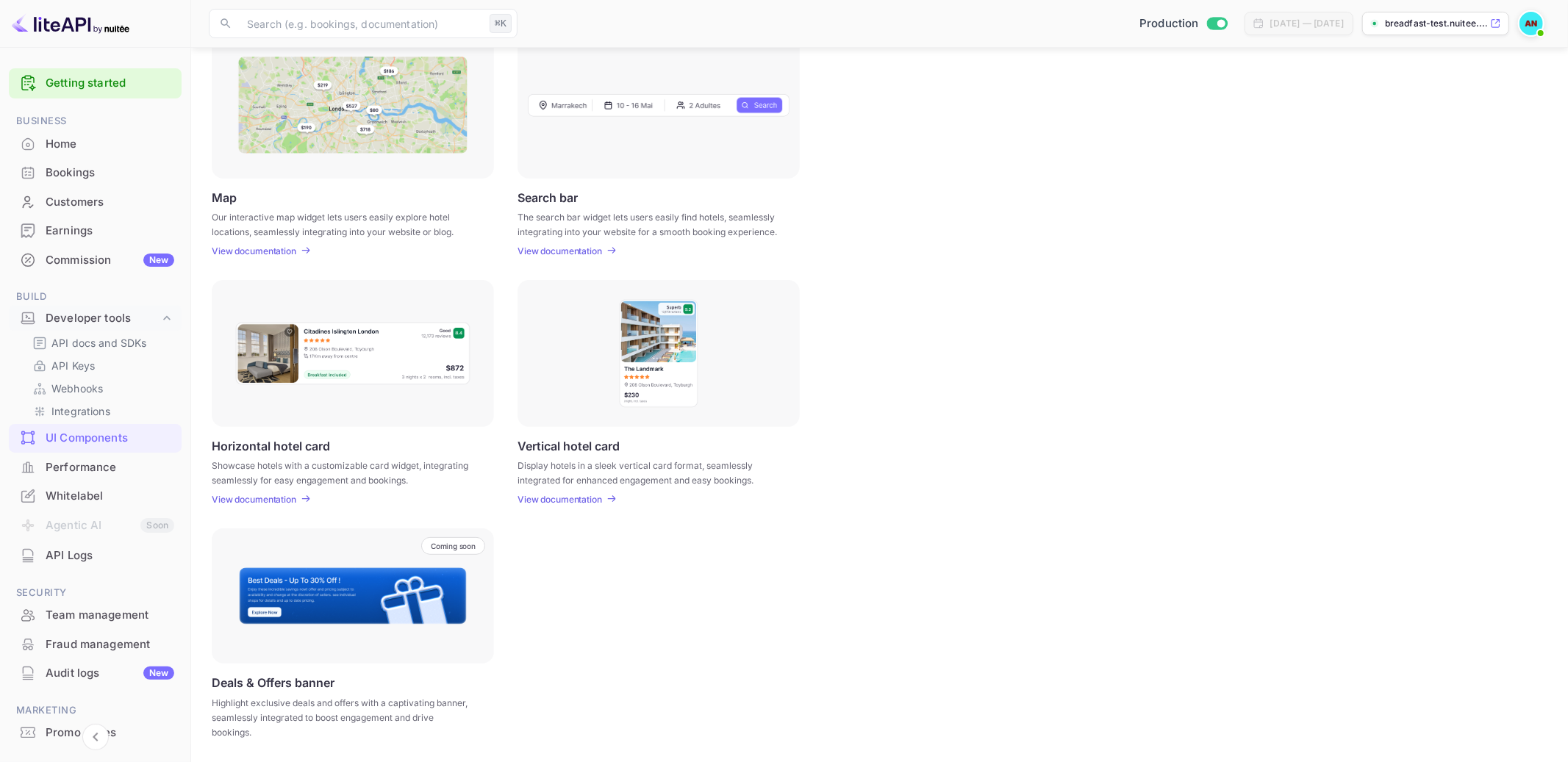
click at [89, 557] on div "API Logs" at bounding box center [109, 556] width 129 height 17
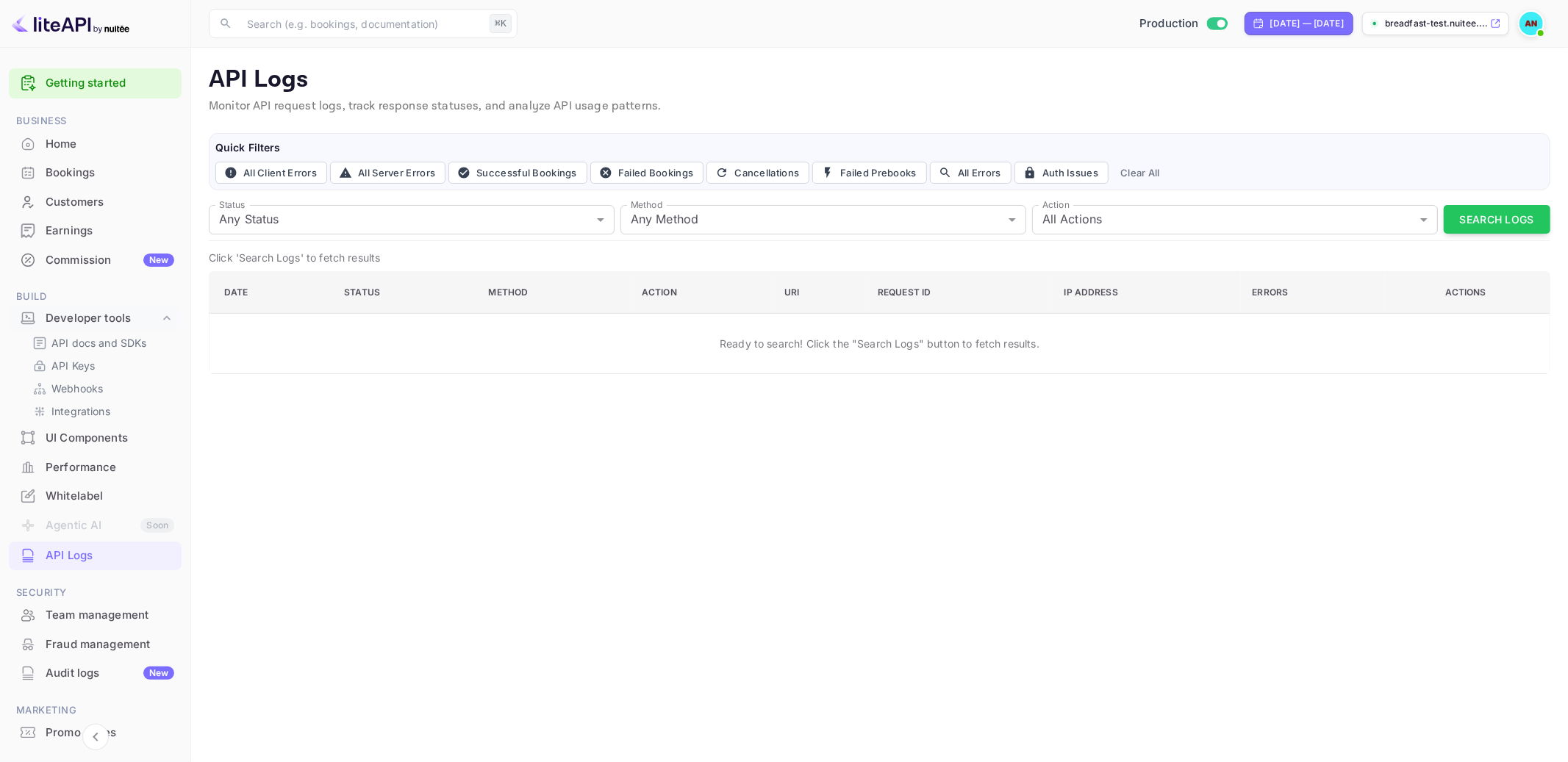
scroll to position [65, 0]
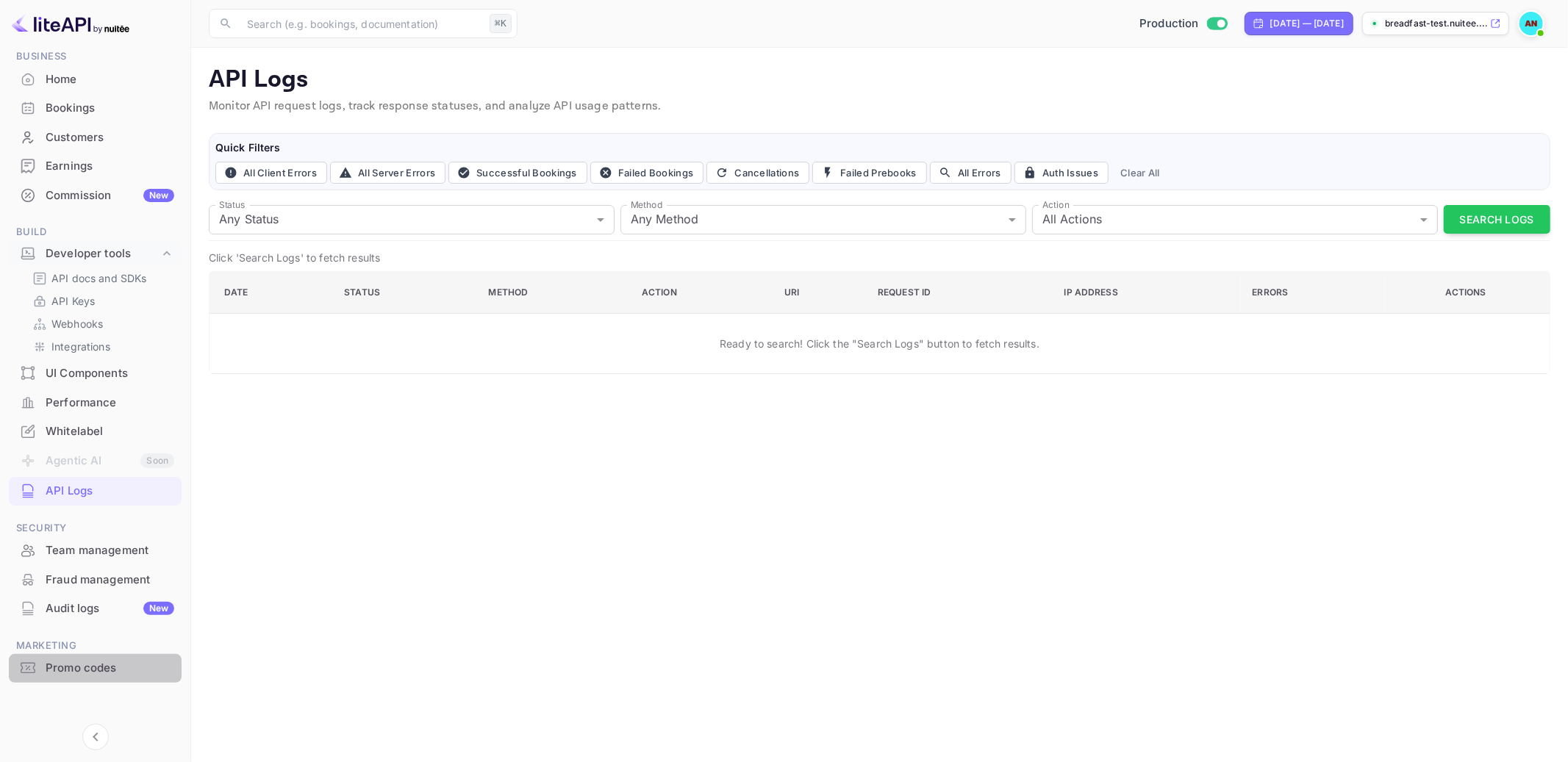
click at [94, 673] on div "Promo codes" at bounding box center [109, 668] width 129 height 17
